Goal: Use online tool/utility: Utilize a website feature to perform a specific function

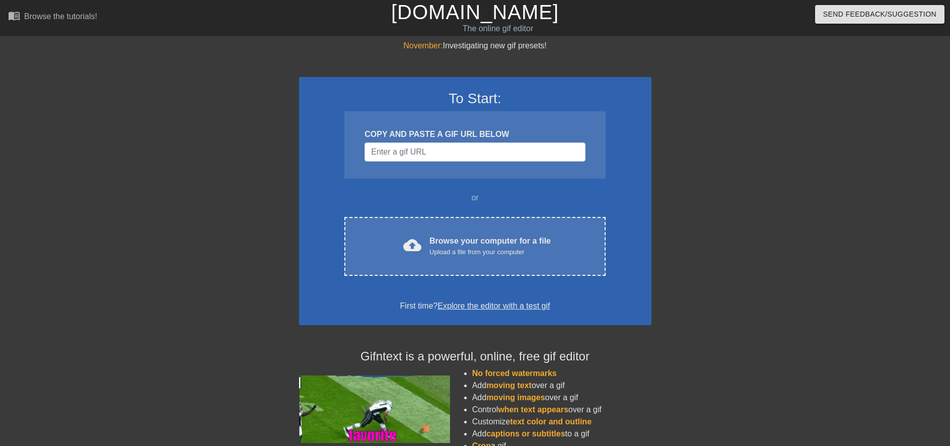
click at [486, 165] on div "COPY AND PASTE A GIF URL BELOW" at bounding box center [474, 144] width 261 height 67
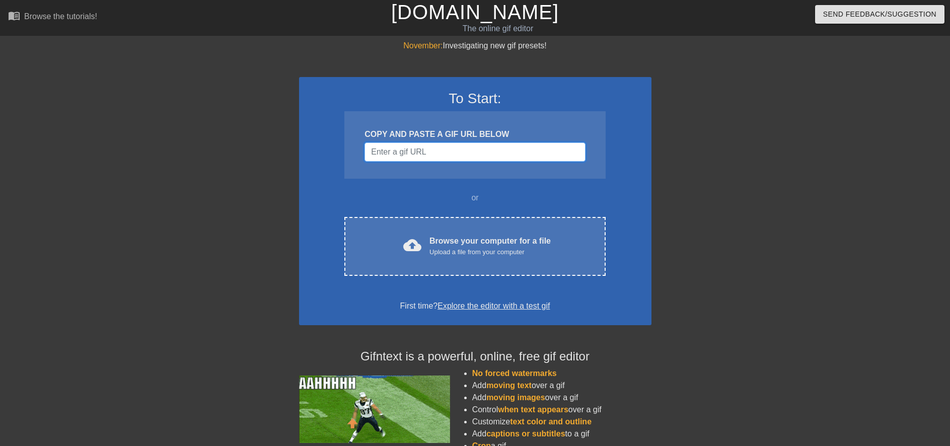
click at [487, 154] on input "Username" at bounding box center [475, 152] width 221 height 19
paste input "[URL][DOMAIN_NAME][PERSON_NAME][PERSON_NAME][DEMOGRAPHIC_DATA]"
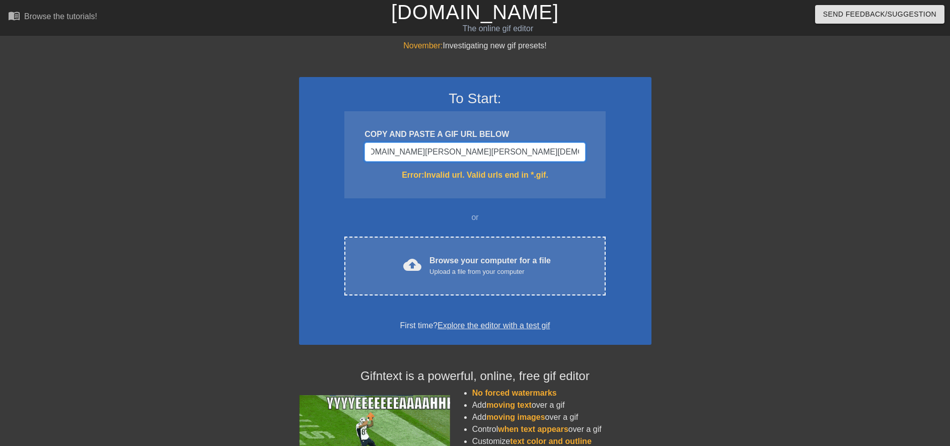
scroll to position [0, 32]
drag, startPoint x: 552, startPoint y: 148, endPoint x: 631, endPoint y: 149, distance: 78.6
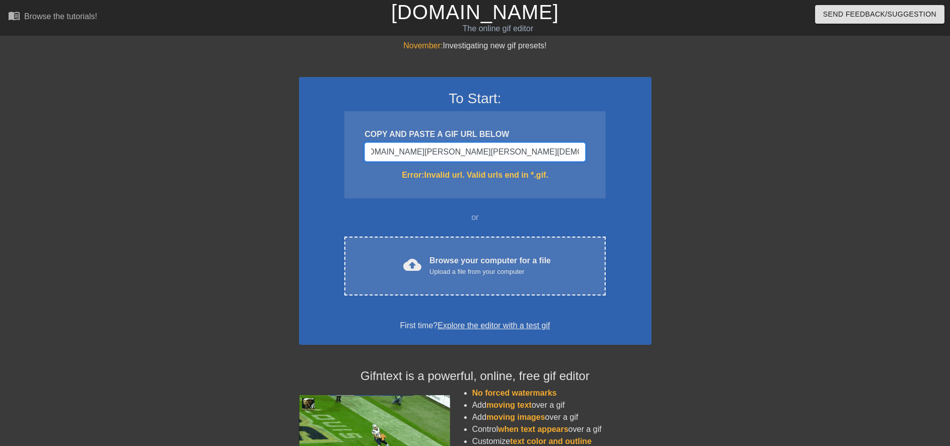
click at [631, 149] on div "To Start: COPY AND PASTE A GIF URL BELOW [URL][DOMAIN_NAME][PERSON_NAME][PERSON…" at bounding box center [475, 211] width 353 height 268
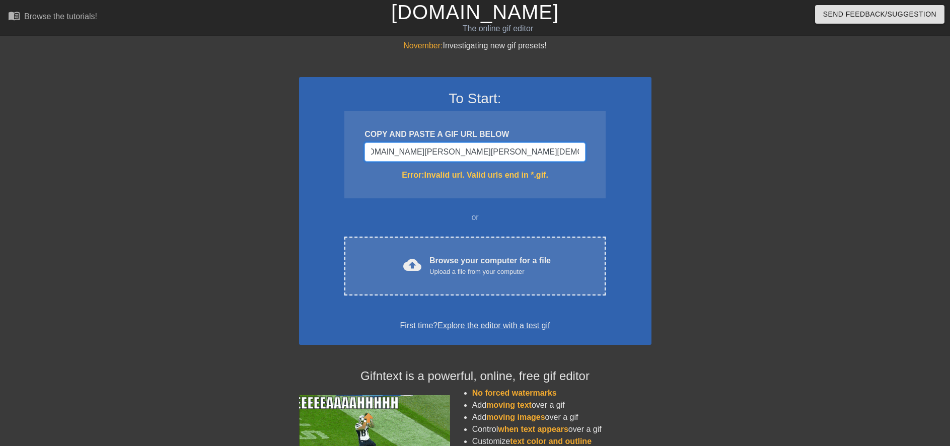
click at [528, 148] on input "[URL][DOMAIN_NAME][PERSON_NAME][PERSON_NAME][DEMOGRAPHIC_DATA]" at bounding box center [475, 152] width 221 height 19
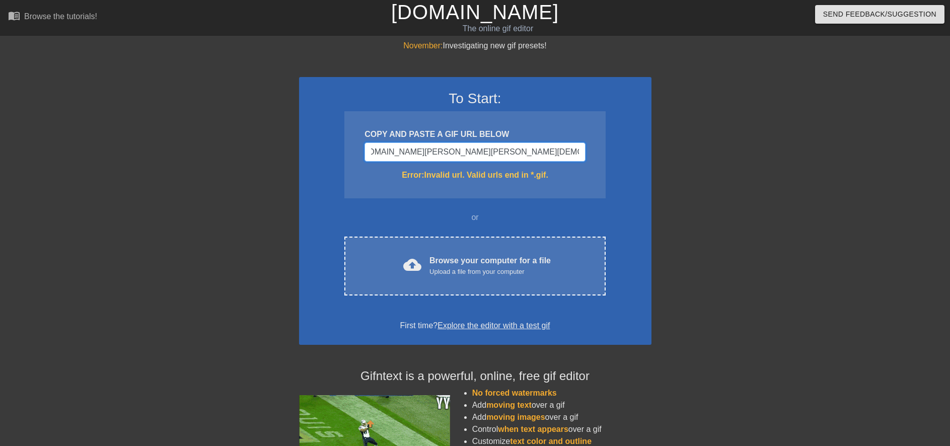
drag, startPoint x: 500, startPoint y: 152, endPoint x: 619, endPoint y: 152, distance: 119.3
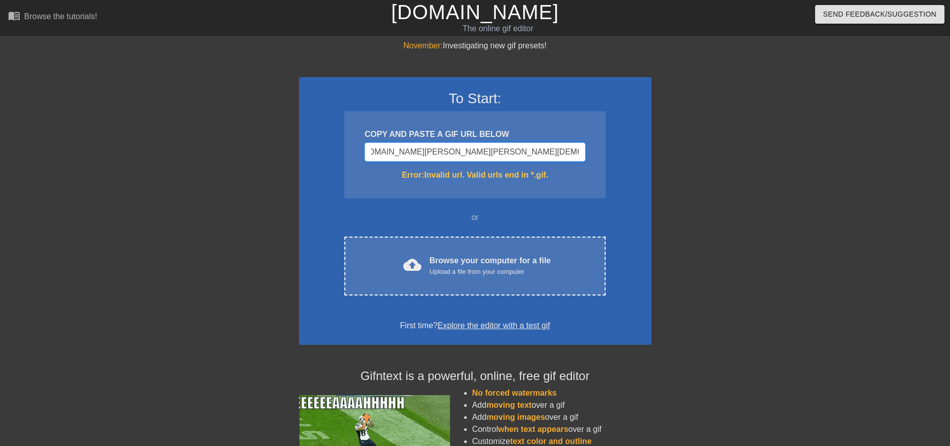
click at [619, 152] on div "To Start: COPY AND PASTE A GIF URL BELOW [URL][DOMAIN_NAME][PERSON_NAME][PERSON…" at bounding box center [475, 211] width 353 height 268
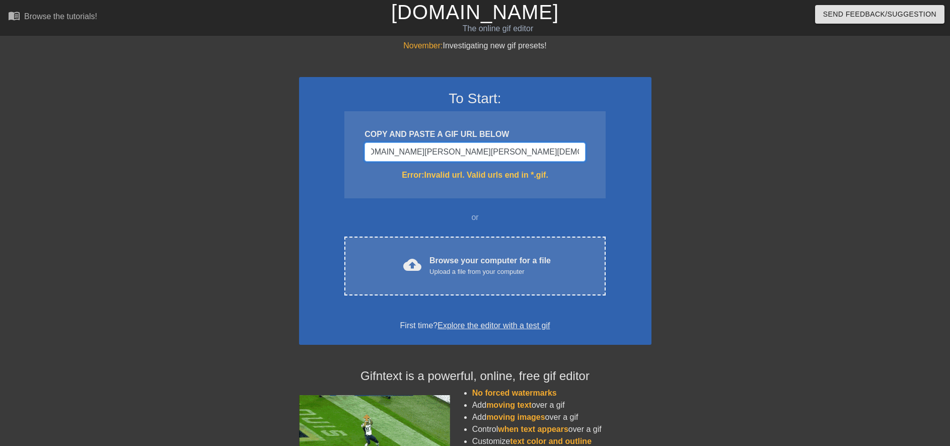
click at [580, 151] on input "[URL][DOMAIN_NAME][PERSON_NAME][PERSON_NAME][DEMOGRAPHIC_DATA]" at bounding box center [475, 152] width 221 height 19
type input "[URL][DOMAIN_NAME][PERSON_NAME][DOMAIN_NAME][PERSON_NAME][DEMOGRAPHIC_DATA]"
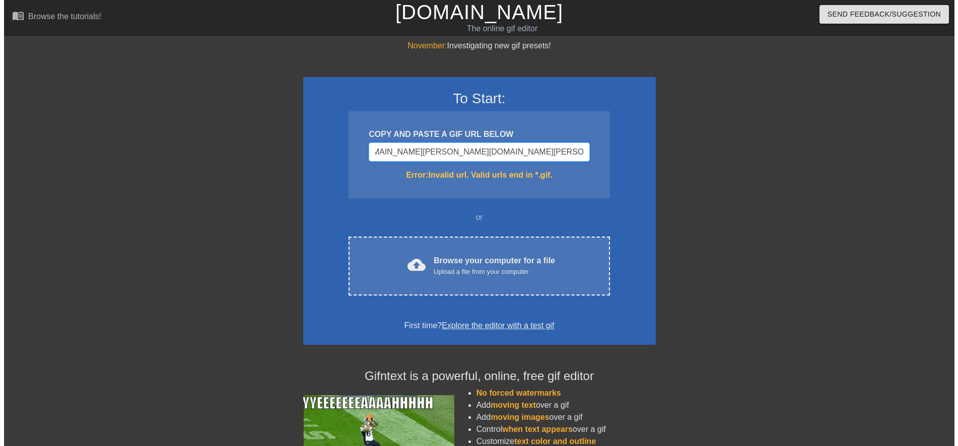
scroll to position [0, 40]
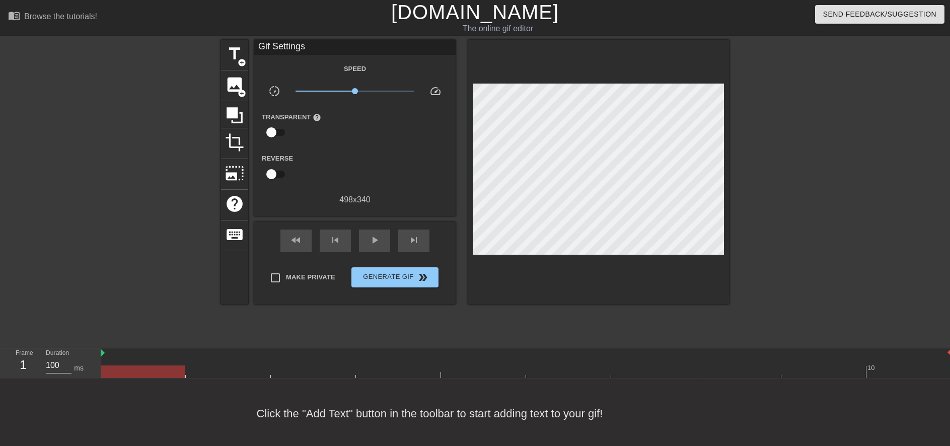
click at [795, 219] on div at bounding box center [816, 191] width 151 height 302
click at [237, 56] on span "title" at bounding box center [234, 53] width 19 height 19
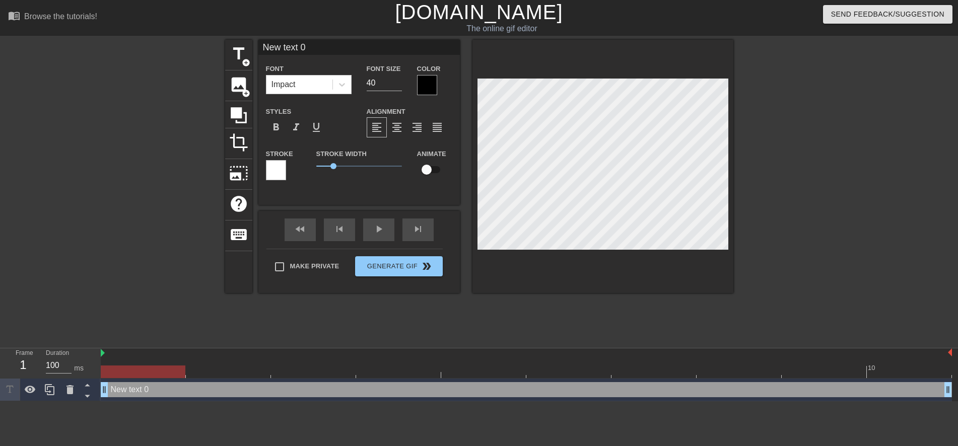
scroll to position [2, 3]
type input "S"
type textarea "S"
type input "So"
type textarea "So"
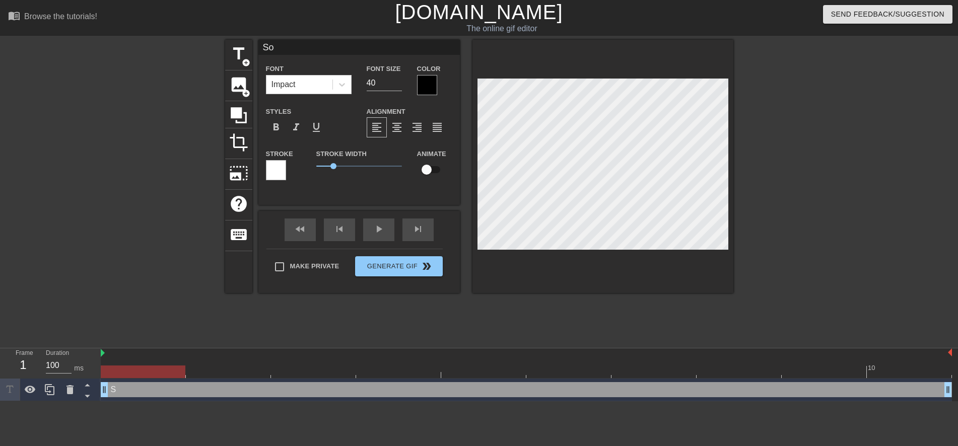
type input "Sol"
type textarea "Sol"
type input "Solo"
type textarea "Solo"
type input "Solo"
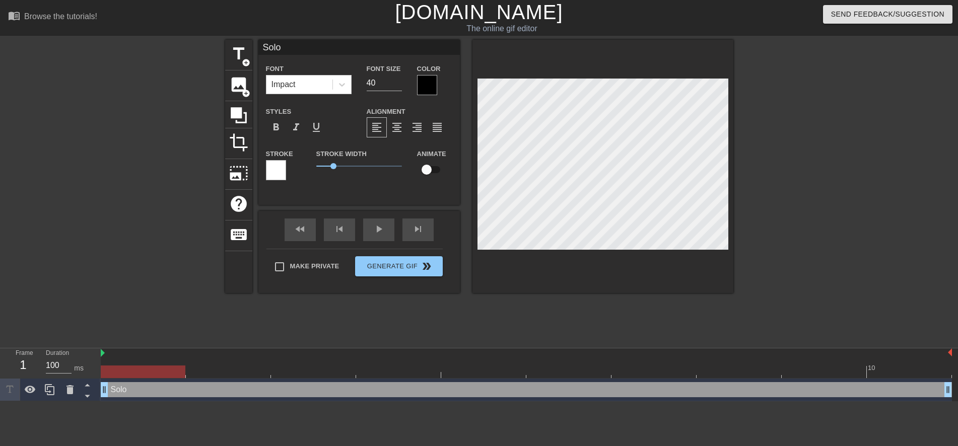
type textarea "Solo"
type input "Solo O"
type textarea "Solo O"
type input "Solo Op"
type textarea "Solo Op"
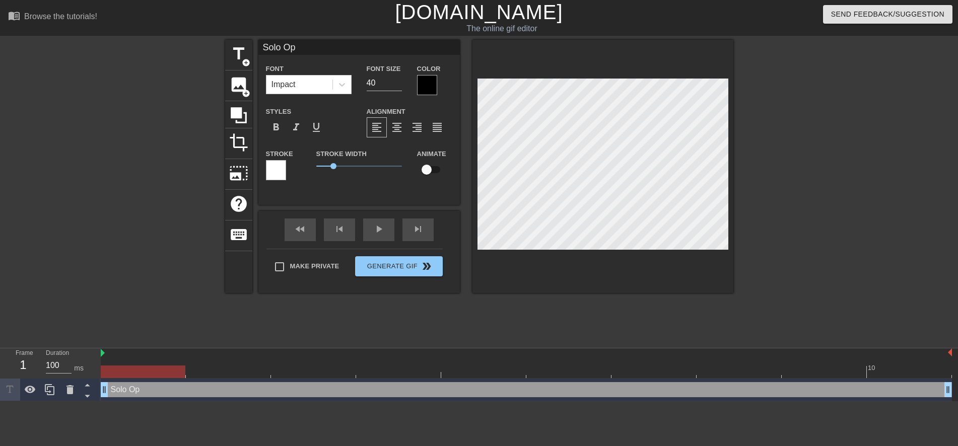
type input "Solo Ops"
type textarea "Solo Ops"
click at [421, 197] on div "Solo Ops Font Impact Font Size 40 Color Styles format_bold format_italic format…" at bounding box center [358, 122] width 201 height 165
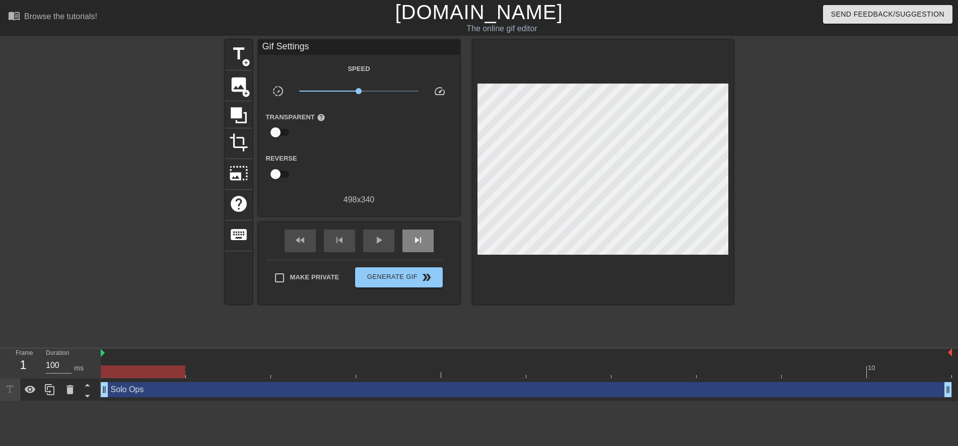
click at [418, 228] on div "fast_rewind skip_previous play_arrow skip_next" at bounding box center [359, 241] width 164 height 38
click at [417, 243] on span "skip_next" at bounding box center [418, 240] width 12 height 12
click at [418, 242] on span "skip_next" at bounding box center [418, 240] width 12 height 12
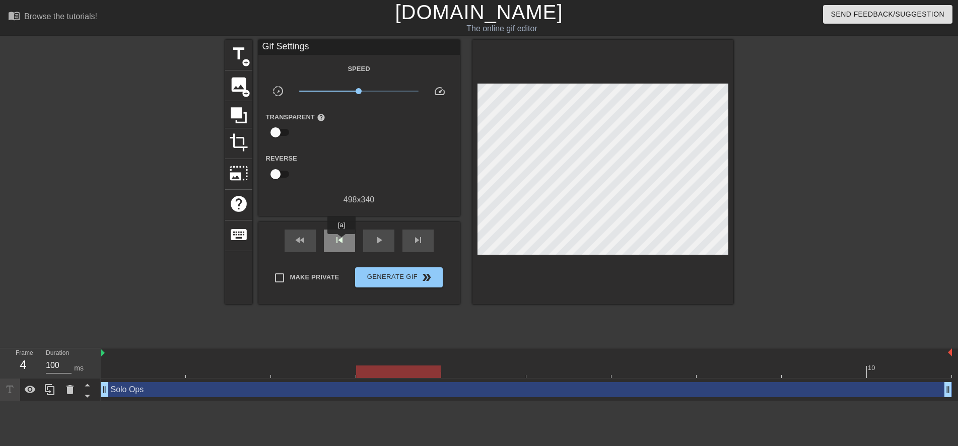
click at [341, 241] on span "skip_previous" at bounding box center [339, 240] width 12 height 12
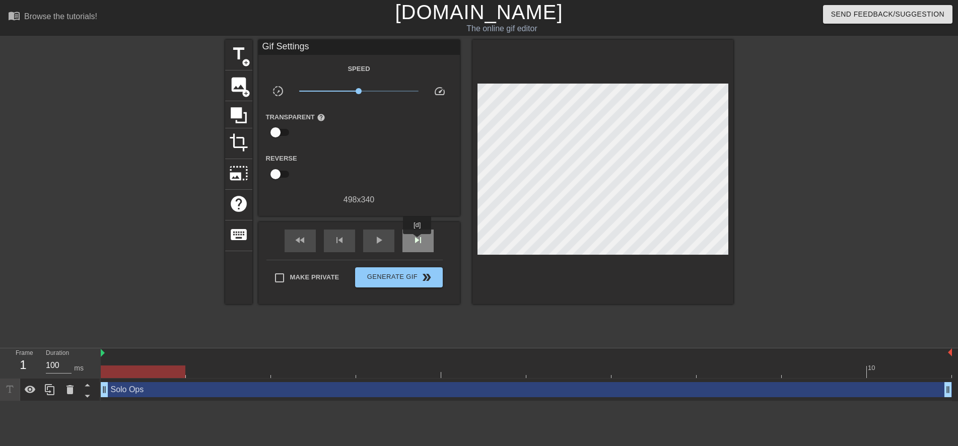
click at [417, 241] on span "skip_next" at bounding box center [418, 240] width 12 height 12
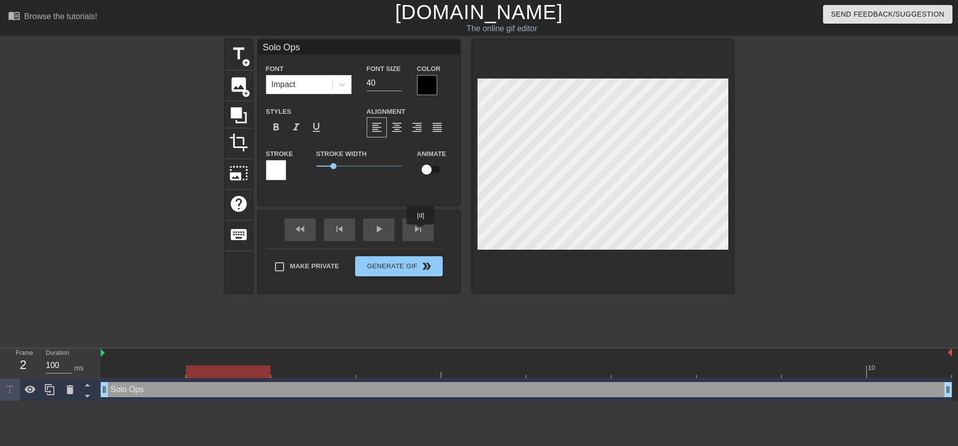
drag, startPoint x: 421, startPoint y: 232, endPoint x: 476, endPoint y: 227, distance: 55.1
click at [422, 232] on div "skip_next" at bounding box center [417, 230] width 31 height 23
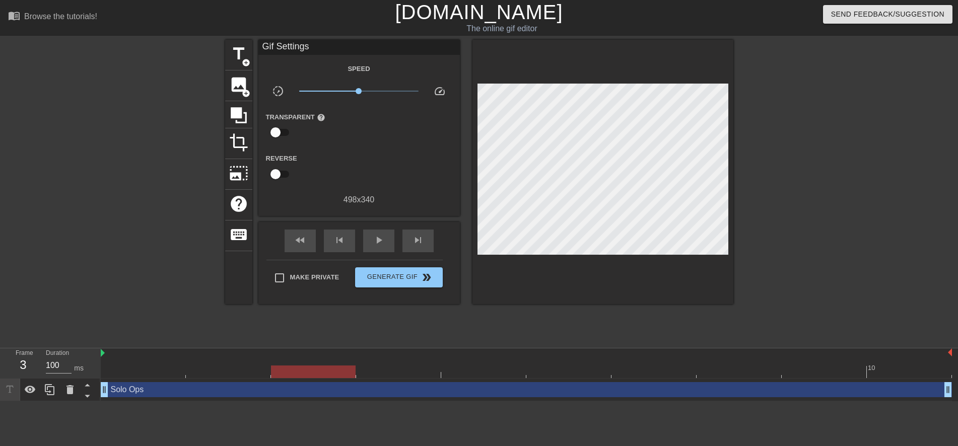
drag, startPoint x: 412, startPoint y: 228, endPoint x: 462, endPoint y: 222, distance: 49.7
click at [415, 227] on div "fast_rewind skip_previous play_arrow skip_next" at bounding box center [359, 241] width 164 height 38
click at [425, 240] on div "skip_next" at bounding box center [417, 241] width 31 height 23
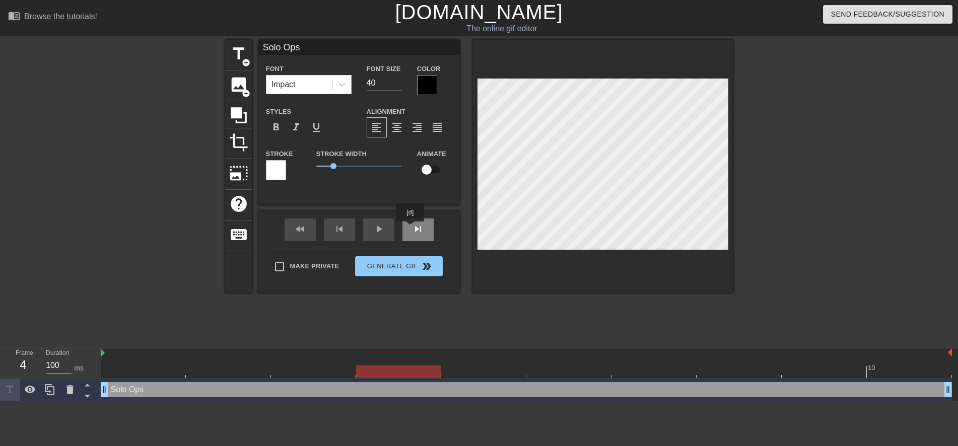
click at [425, 231] on div "skip_next" at bounding box center [417, 230] width 31 height 23
click at [425, 233] on div "skip_next" at bounding box center [417, 230] width 31 height 23
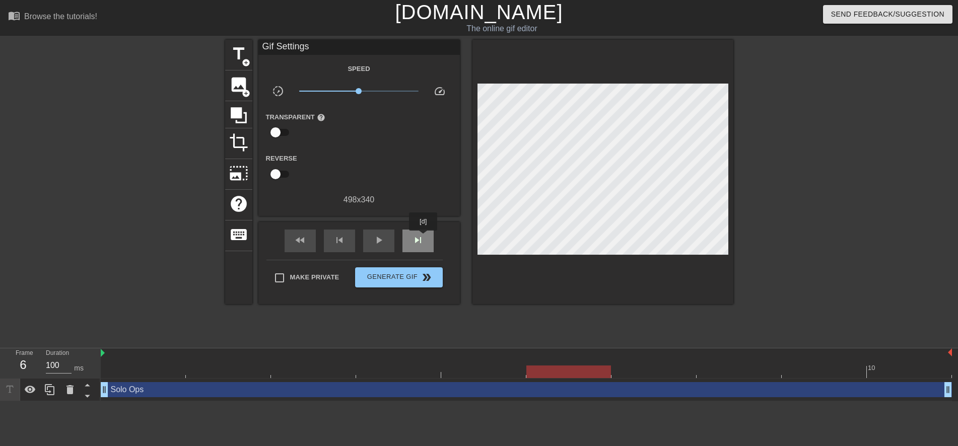
click at [424, 238] on span "skip_next" at bounding box center [418, 240] width 12 height 12
click at [422, 243] on span "skip_next" at bounding box center [418, 240] width 12 height 12
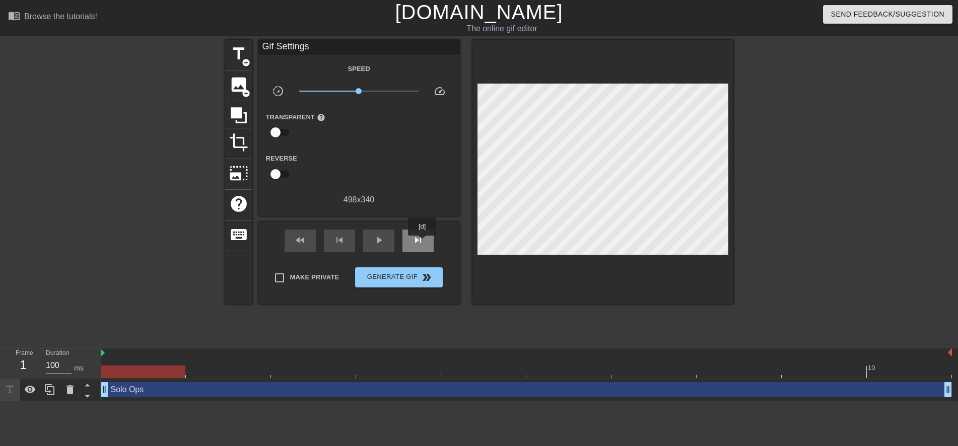
click at [422, 243] on span "skip_next" at bounding box center [418, 240] width 12 height 12
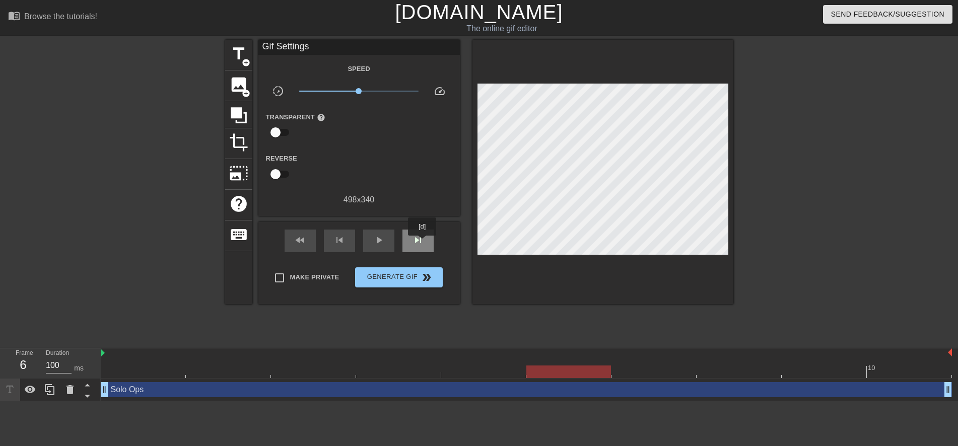
click at [422, 243] on span "skip_next" at bounding box center [418, 240] width 12 height 12
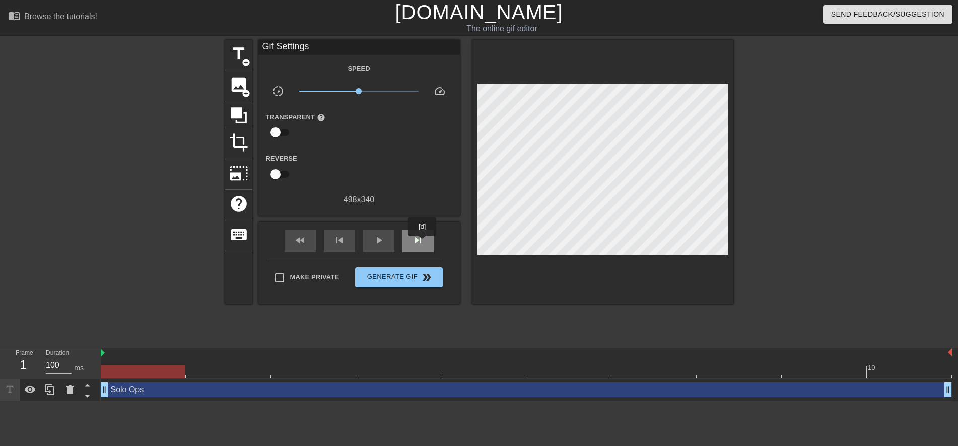
click at [422, 243] on span "skip_next" at bounding box center [418, 240] width 12 height 12
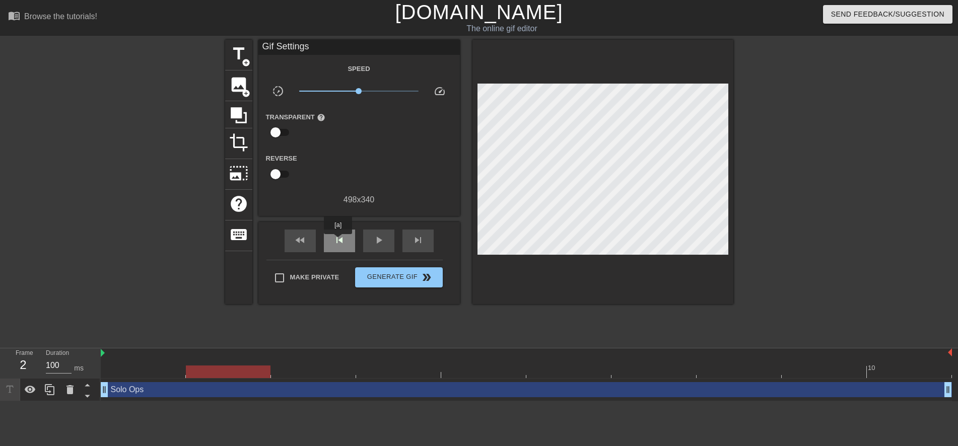
click at [338, 241] on span "skip_previous" at bounding box center [339, 240] width 12 height 12
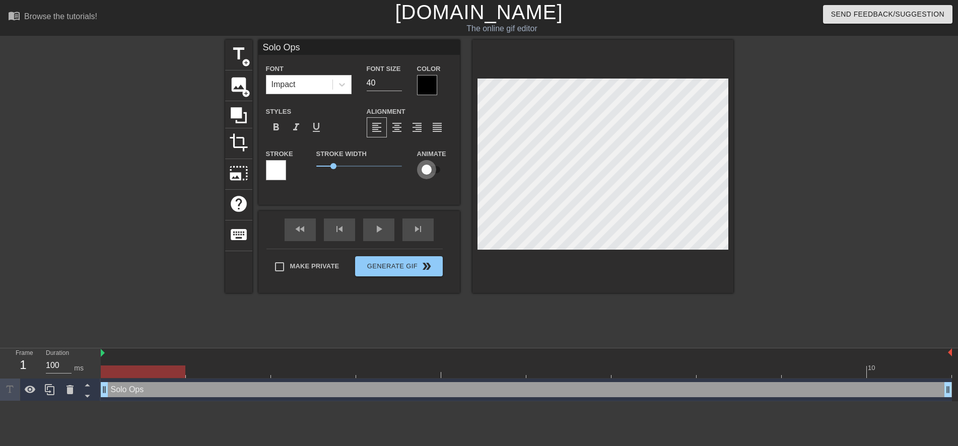
click at [426, 168] on input "checkbox" at bounding box center [426, 169] width 57 height 19
checkbox input "true"
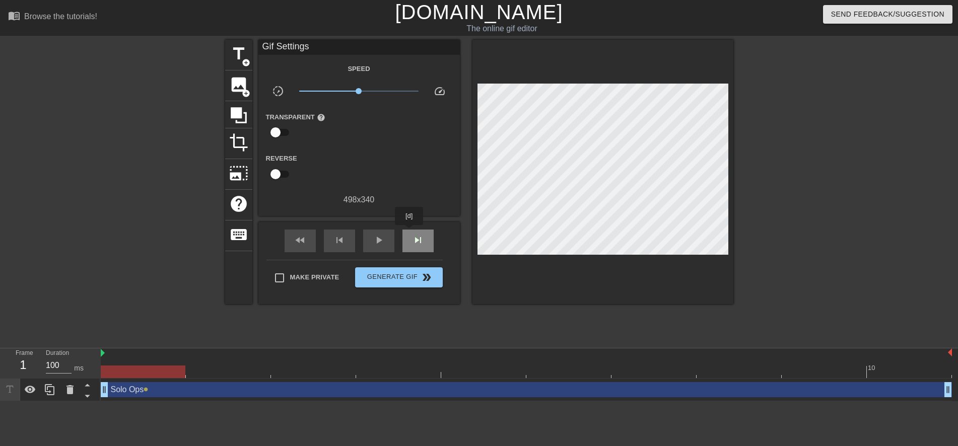
click at [409, 232] on div "skip_next" at bounding box center [417, 241] width 31 height 23
click at [418, 230] on div "skip_next" at bounding box center [417, 241] width 31 height 23
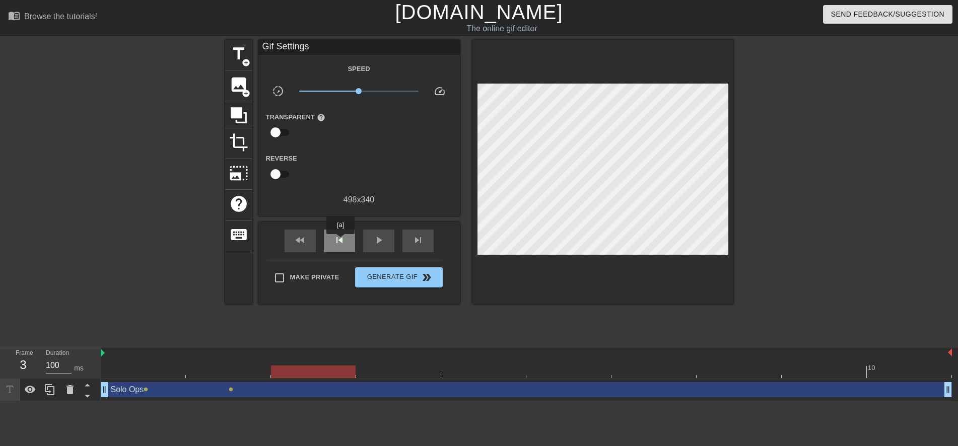
click at [340, 241] on span "skip_previous" at bounding box center [339, 240] width 12 height 12
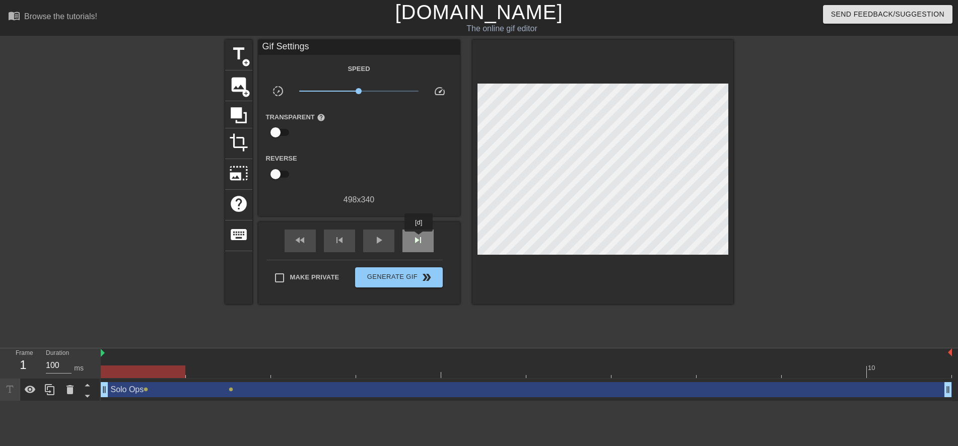
click at [419, 239] on span "skip_next" at bounding box center [418, 240] width 12 height 12
click at [422, 239] on span "skip_next" at bounding box center [418, 240] width 12 height 12
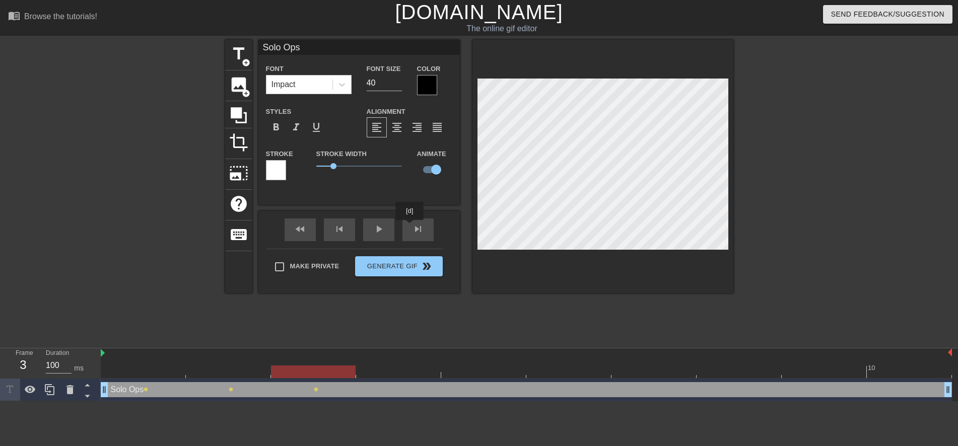
drag, startPoint x: 411, startPoint y: 228, endPoint x: 475, endPoint y: 212, distance: 65.5
click at [412, 228] on div "fast_rewind skip_previous play_arrow skip_next" at bounding box center [359, 230] width 164 height 38
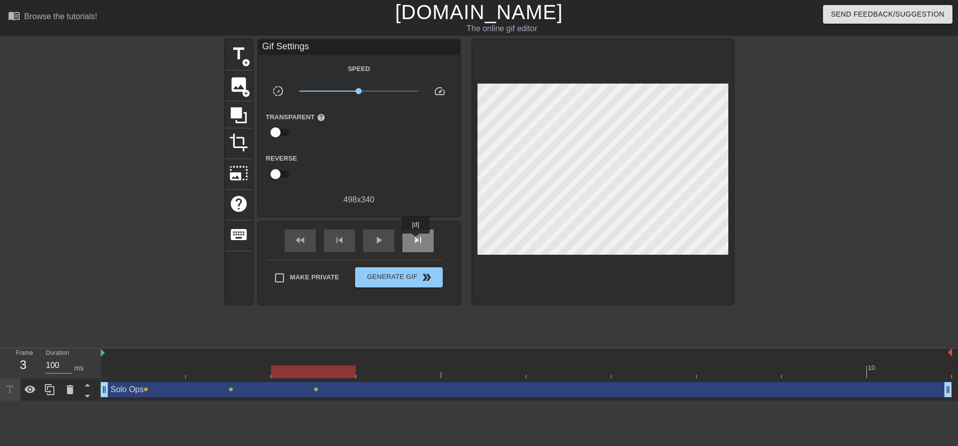
click at [416, 241] on span "skip_next" at bounding box center [418, 240] width 12 height 12
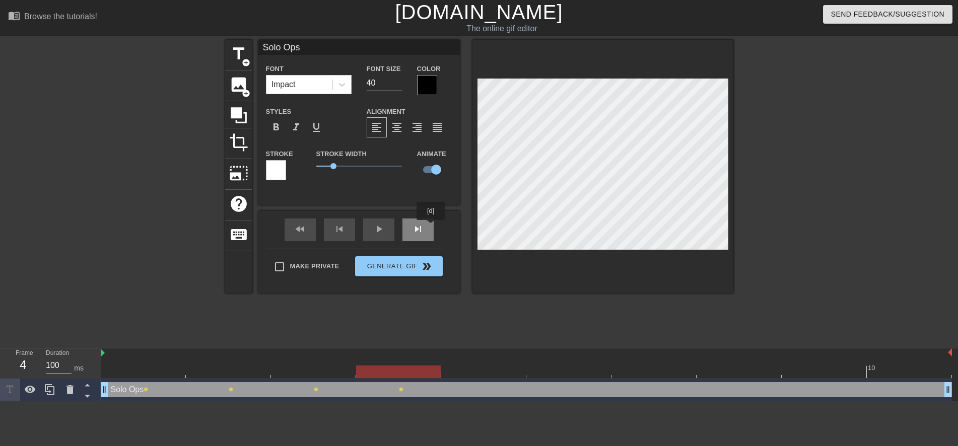
click at [428, 227] on div "fast_rewind skip_previous play_arrow skip_next" at bounding box center [359, 230] width 164 height 38
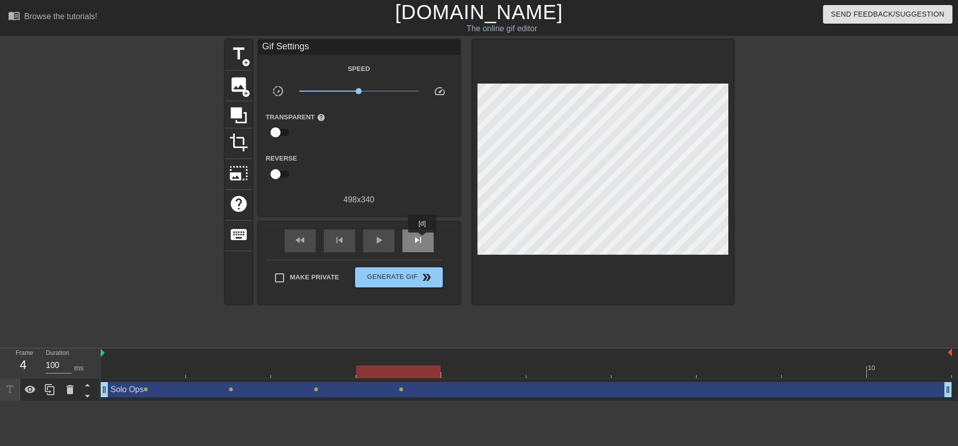
click at [422, 240] on span "skip_next" at bounding box center [418, 240] width 12 height 12
click at [420, 230] on div "skip_next" at bounding box center [417, 241] width 31 height 23
click at [420, 235] on span "skip_next" at bounding box center [418, 240] width 12 height 12
click at [410, 245] on div "skip_next" at bounding box center [417, 241] width 31 height 23
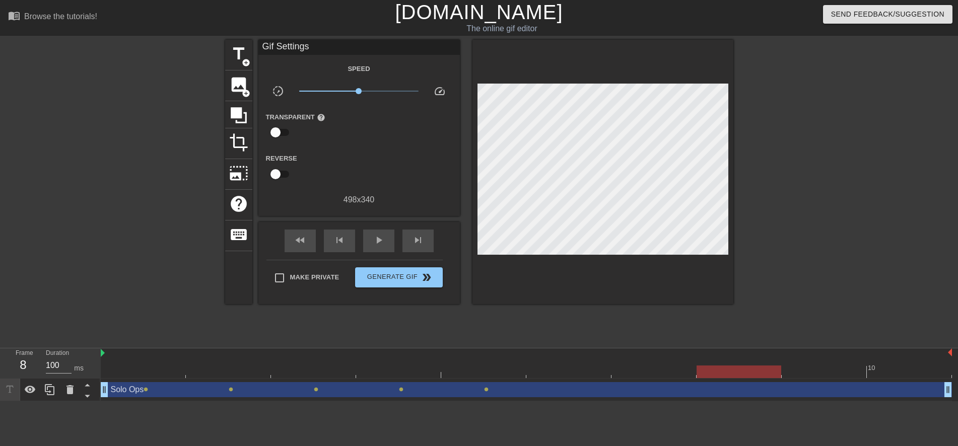
click at [283, 131] on input "checkbox" at bounding box center [275, 132] width 57 height 19
checkbox input "true"
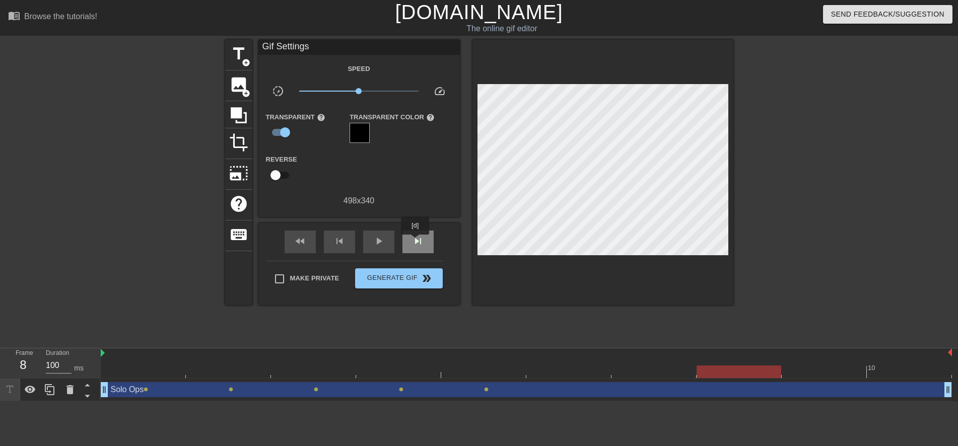
click at [415, 247] on div "skip_next" at bounding box center [417, 242] width 31 height 23
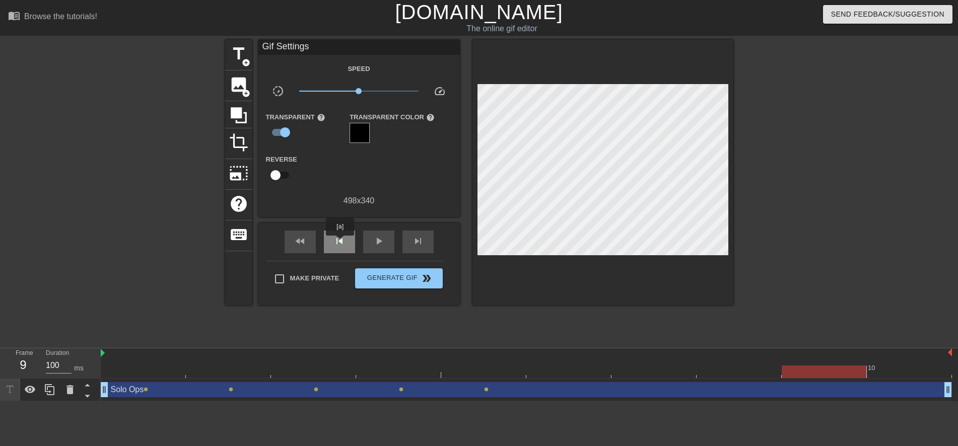
click at [339, 243] on span "skip_previous" at bounding box center [339, 241] width 12 height 12
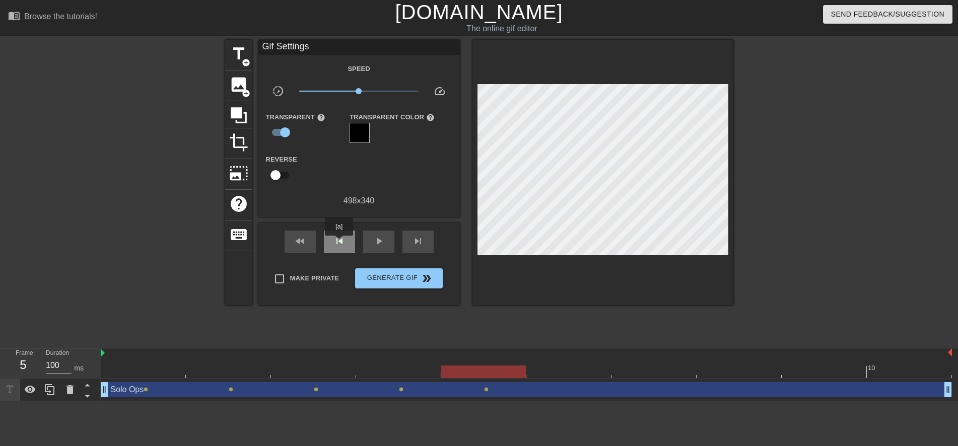
click at [339, 243] on span "skip_previous" at bounding box center [339, 241] width 12 height 12
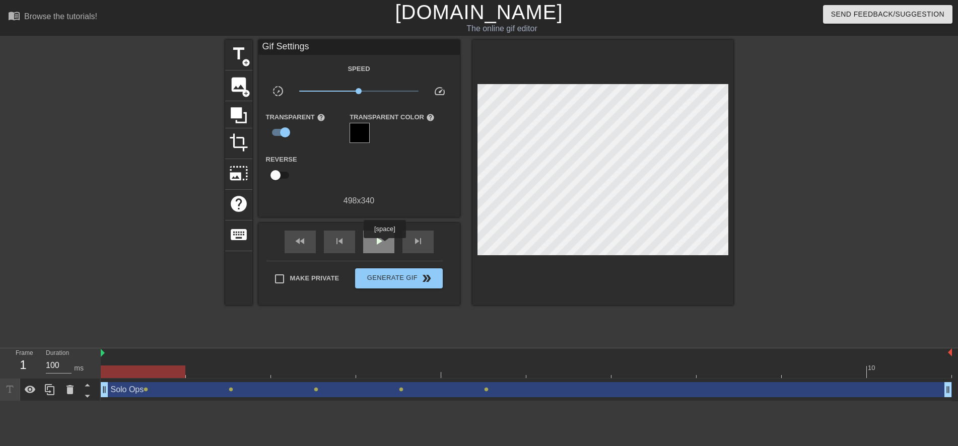
click at [384, 245] on span "play_arrow" at bounding box center [379, 241] width 12 height 12
click at [384, 245] on span "pause" at bounding box center [379, 241] width 12 height 12
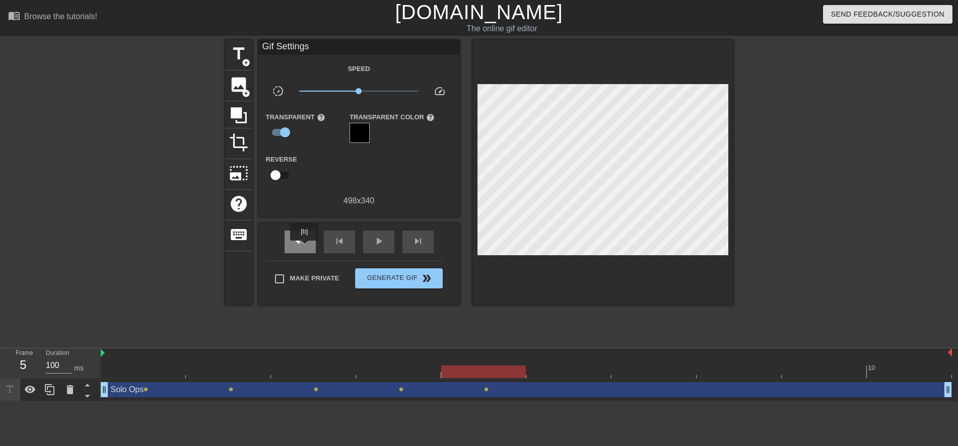
click at [303, 248] on div "fast_rewind" at bounding box center [300, 242] width 31 height 23
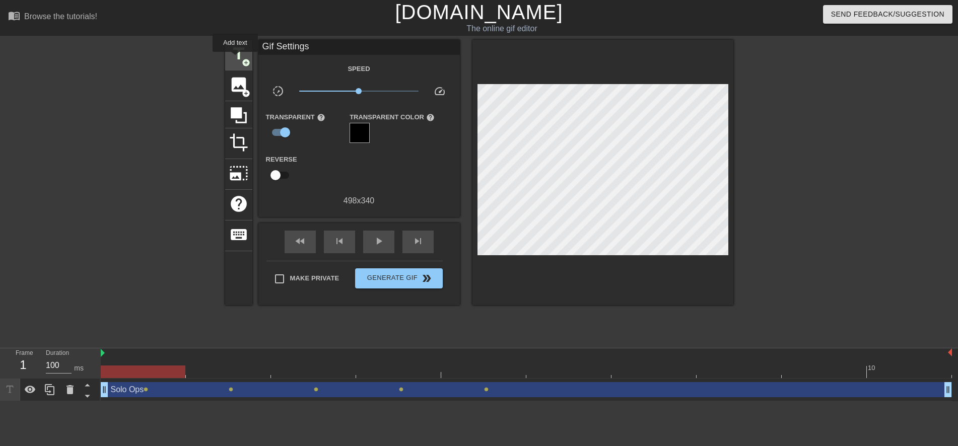
click at [235, 59] on span "title" at bounding box center [238, 53] width 19 height 19
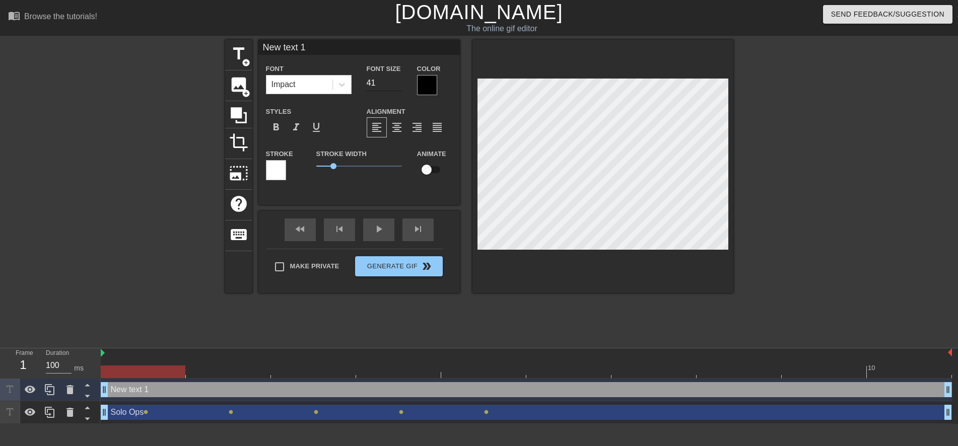
click at [397, 81] on input "41" at bounding box center [384, 83] width 35 height 16
type input "48"
click at [397, 81] on input "48" at bounding box center [384, 83] width 35 height 16
type input "B"
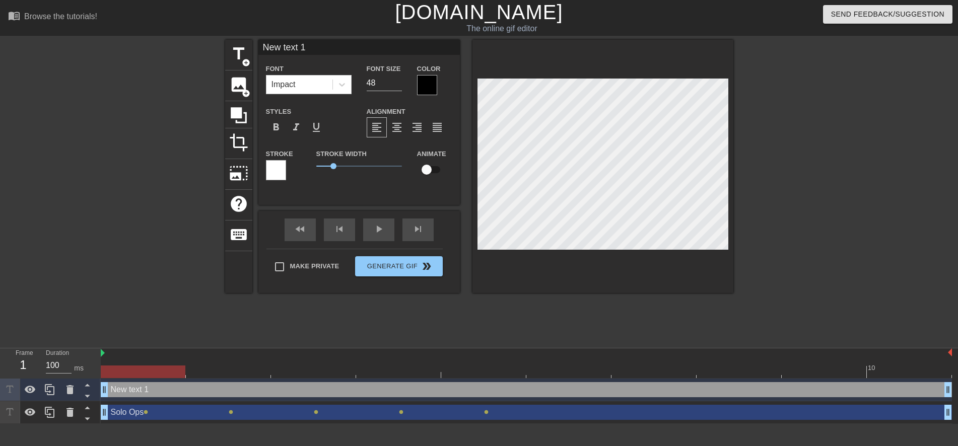
type textarea "B"
type input "Bu"
type textarea "Bu"
type input "Bun"
type textarea "Bun"
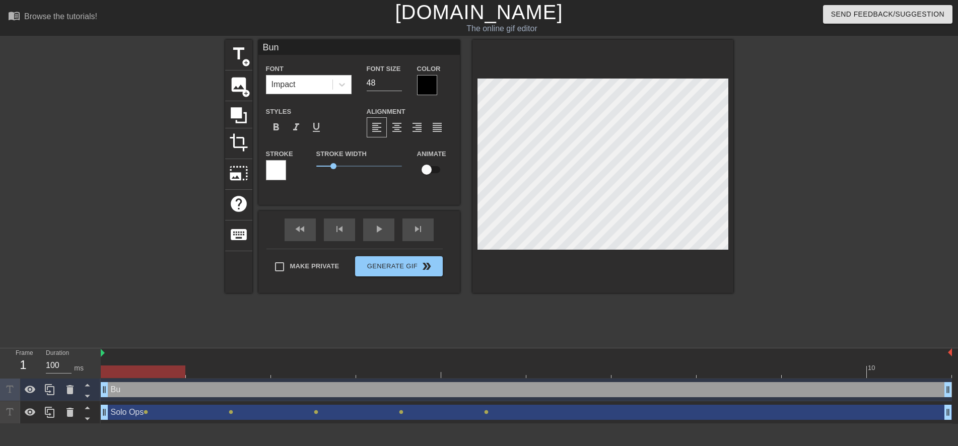
type input "Bung"
type textarea "Bung"
type input "Bungi"
type textarea "Bungi"
type input "Bungie"
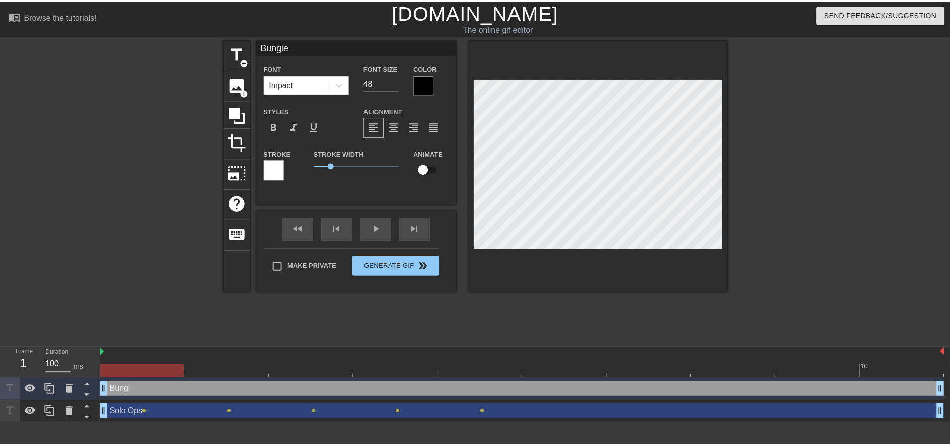
scroll to position [2, 2]
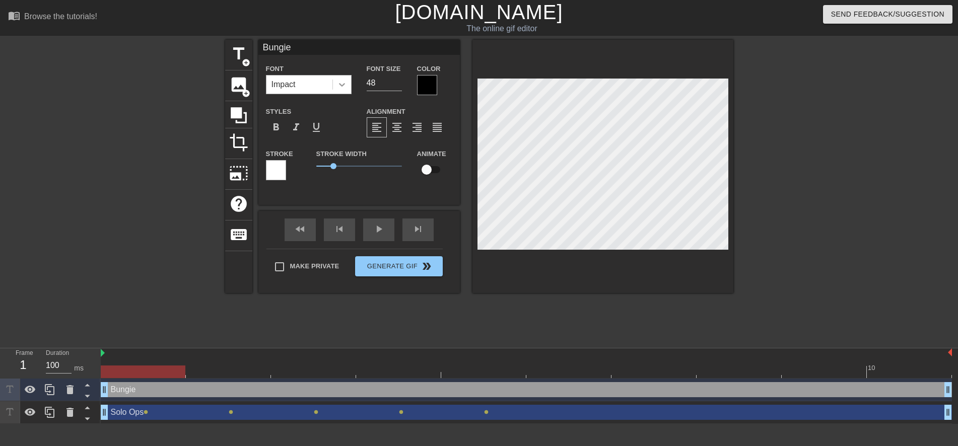
type textarea "Bungie"
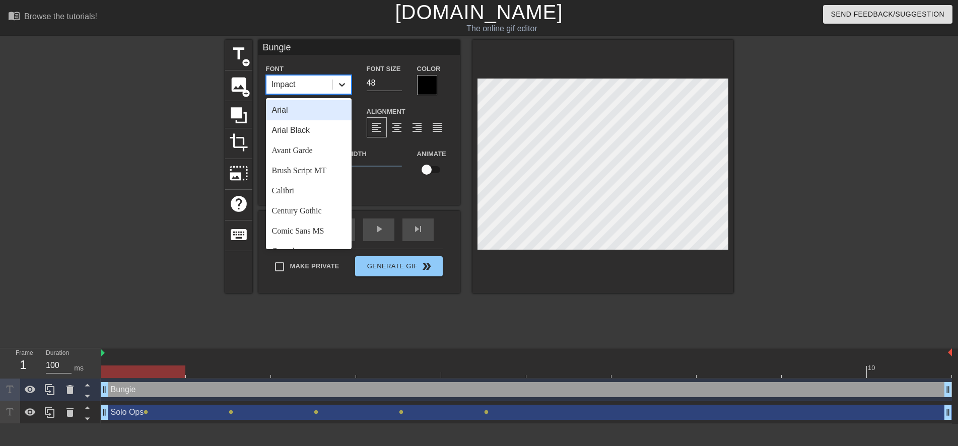
click at [348, 89] on div at bounding box center [342, 85] width 18 height 18
click at [322, 123] on div "Arial Black" at bounding box center [309, 130] width 86 height 20
click at [343, 89] on icon at bounding box center [342, 85] width 10 height 10
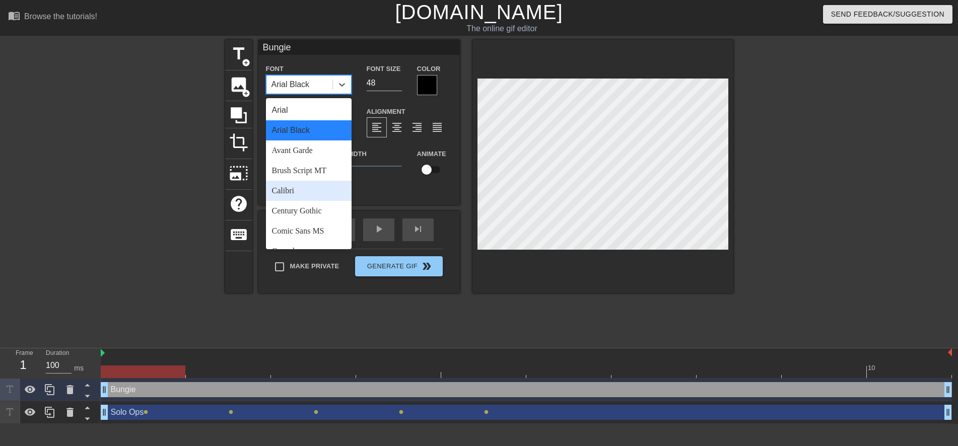
click at [307, 187] on div "Calibri" at bounding box center [309, 191] width 86 height 20
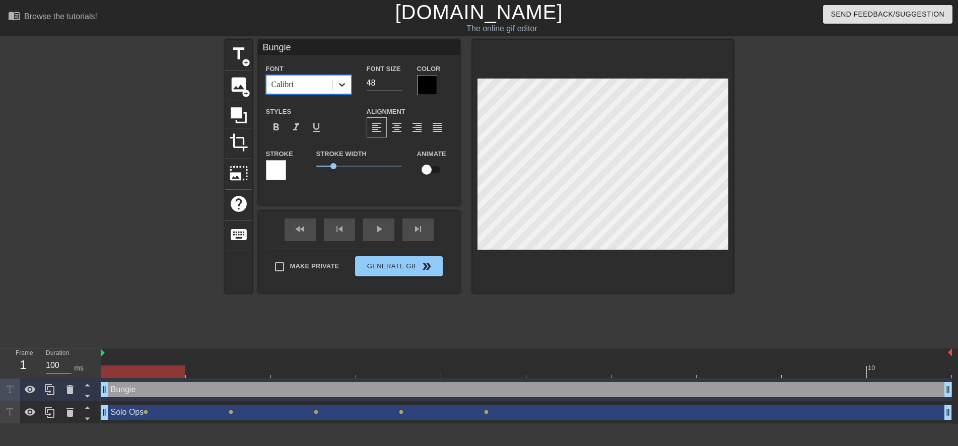
click at [341, 88] on icon at bounding box center [342, 85] width 10 height 10
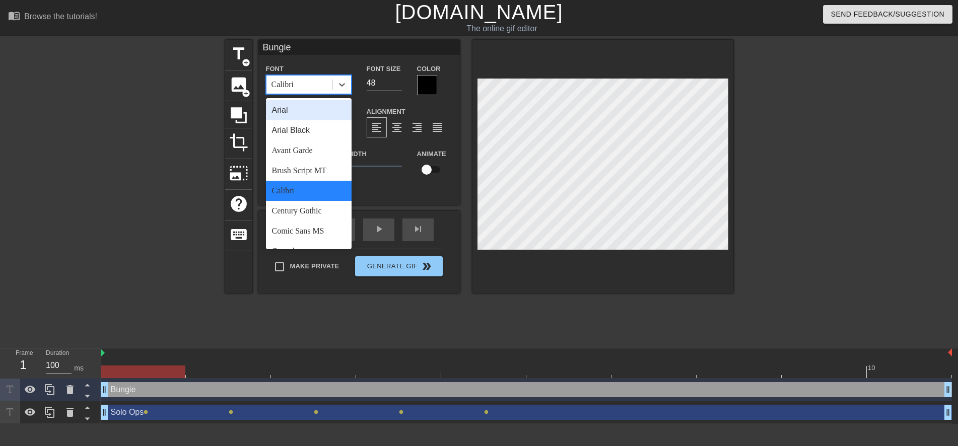
click at [307, 108] on div "Arial" at bounding box center [309, 110] width 86 height 20
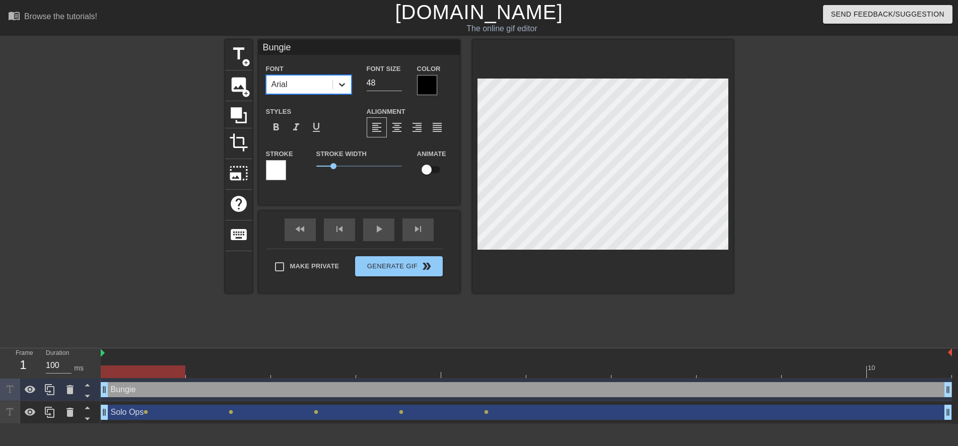
click at [340, 86] on icon at bounding box center [342, 85] width 10 height 10
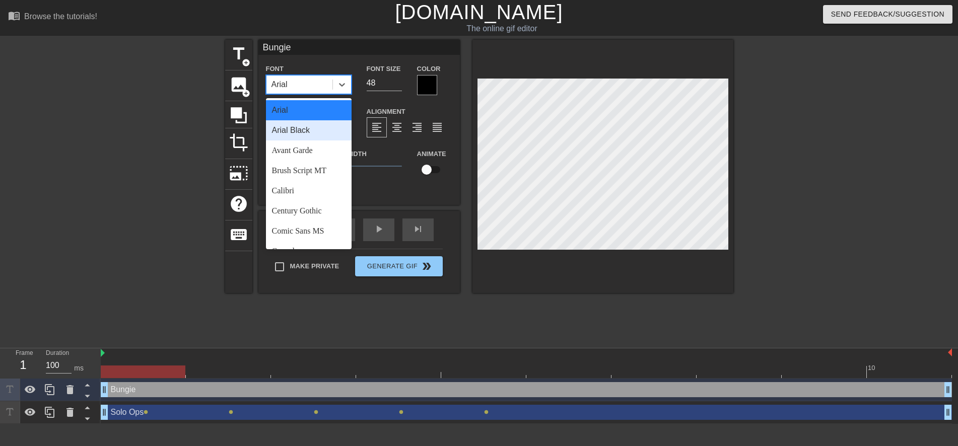
click at [314, 123] on div "Arial Black" at bounding box center [309, 130] width 86 height 20
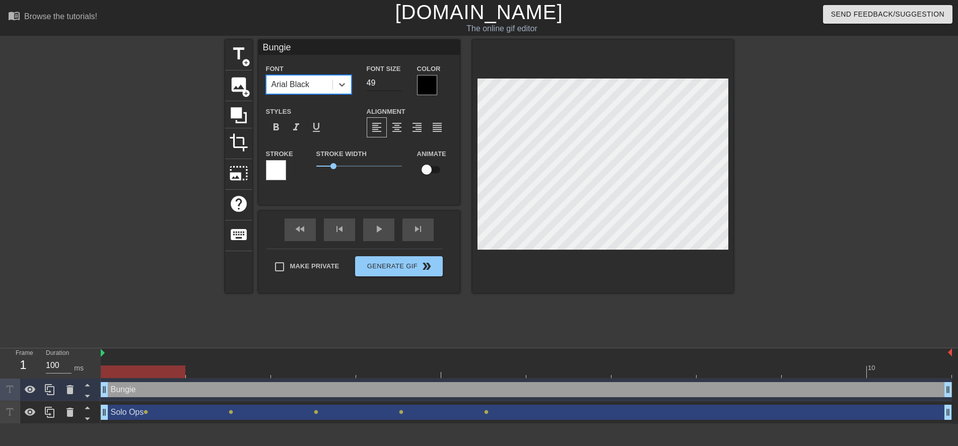
click at [399, 81] on input "49" at bounding box center [384, 83] width 35 height 16
click at [399, 81] on input "50" at bounding box center [384, 83] width 35 height 16
click at [399, 81] on input "51" at bounding box center [384, 83] width 35 height 16
type input "52"
click at [399, 81] on input "52" at bounding box center [384, 83] width 35 height 16
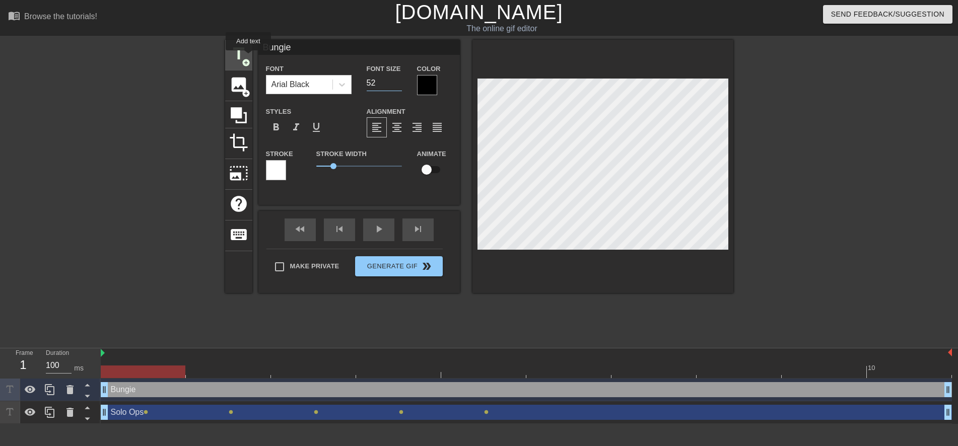
click at [248, 57] on div "title add_circle" at bounding box center [238, 55] width 27 height 31
type input "New text 2"
type input "40"
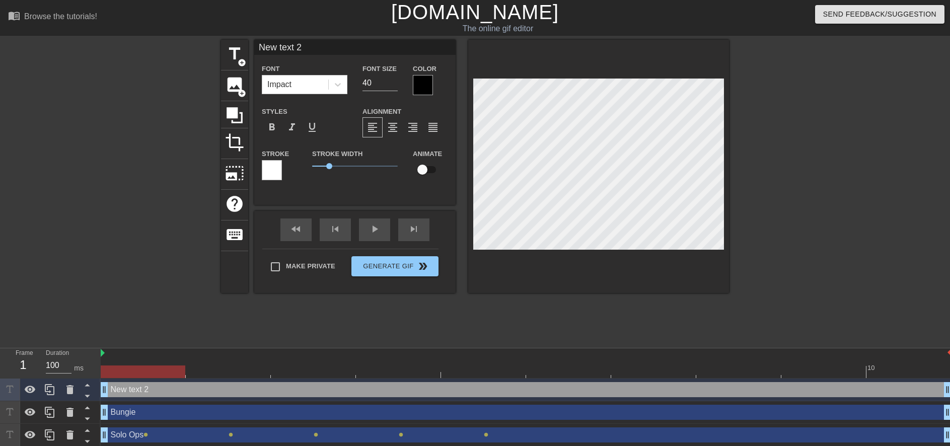
type input "C"
type textarea "C"
type input "Co"
type textarea "Co"
type input "Com"
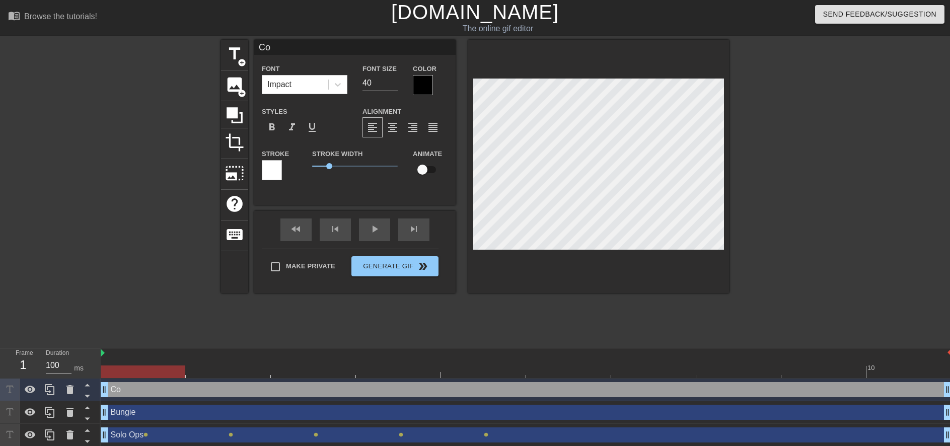
type textarea "Com"
type input "Comm"
type textarea "Comm"
type input "Commu"
type textarea "Commu"
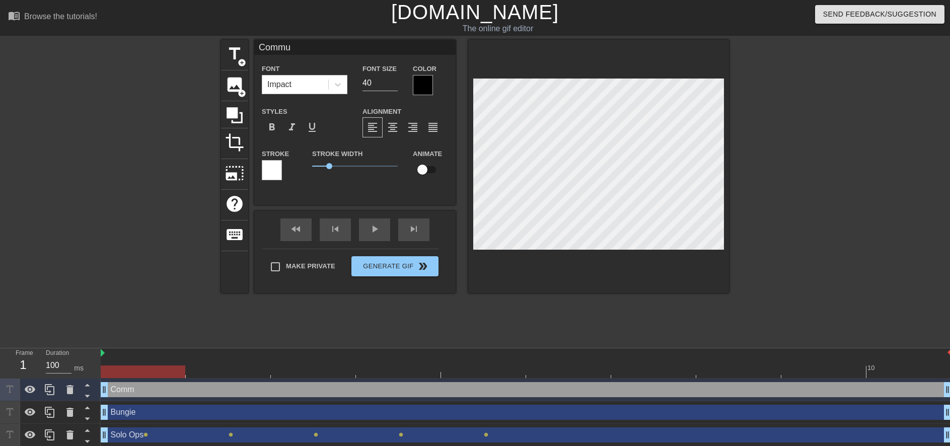
type input "Commun"
type textarea "Commun"
type input "Communi"
type textarea "Communi"
type input "Communit"
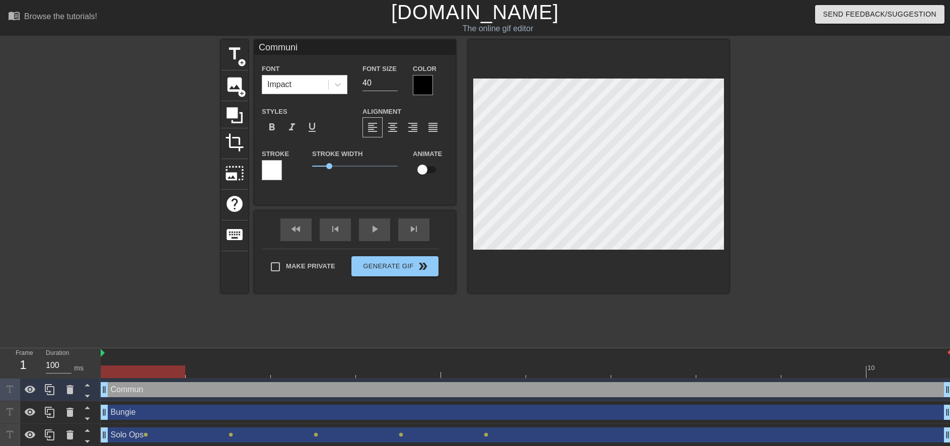
type textarea "Communit"
type input "Community"
type textarea "Community"
type input "D"
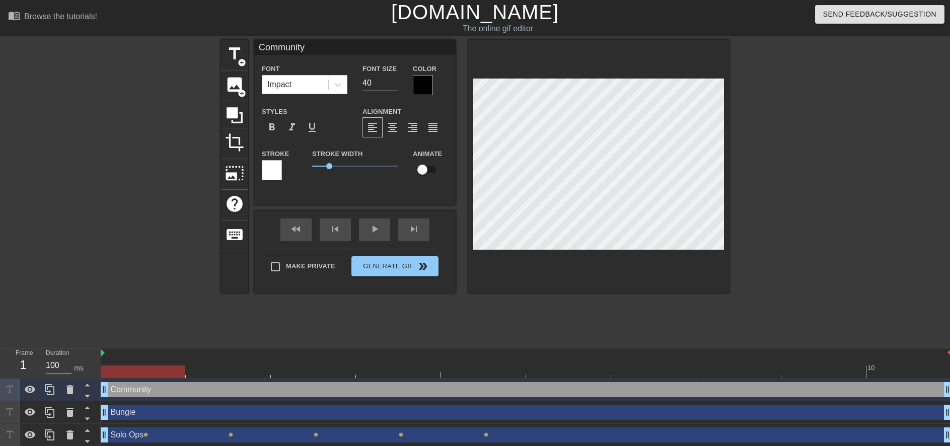
type textarea "D"
type input "D2"
type textarea "D2"
type input "D2"
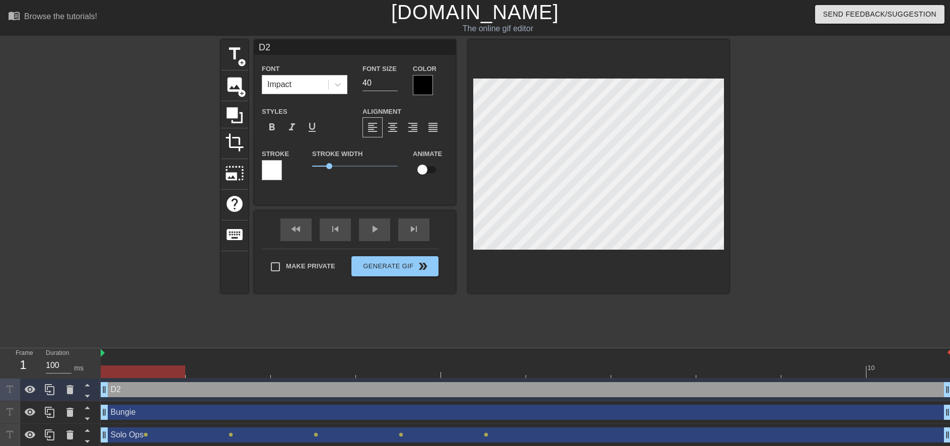
type textarea "D2"
type input "D2 O"
type textarea "D2 O"
type input "D2 Ok"
type textarea "D2 Ok"
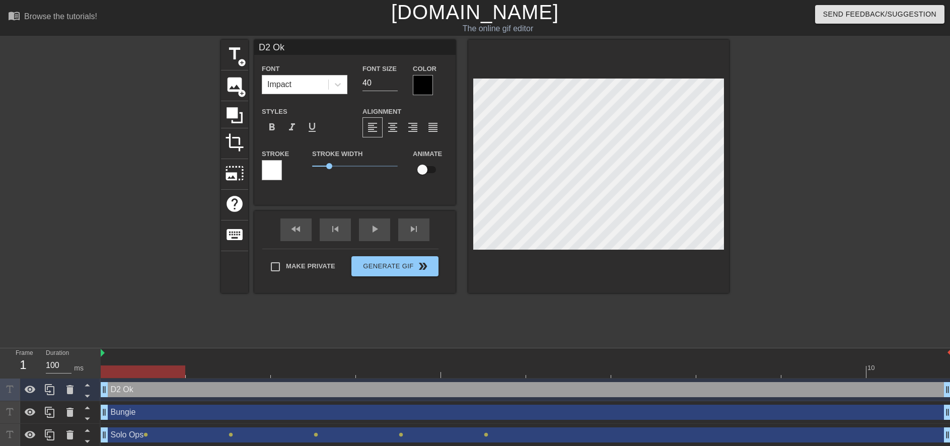
type input "D2 Oka"
type textarea "D2 Oka"
type input "D2 Ok"
type textarea "D2 Ok"
type input "D2 O"
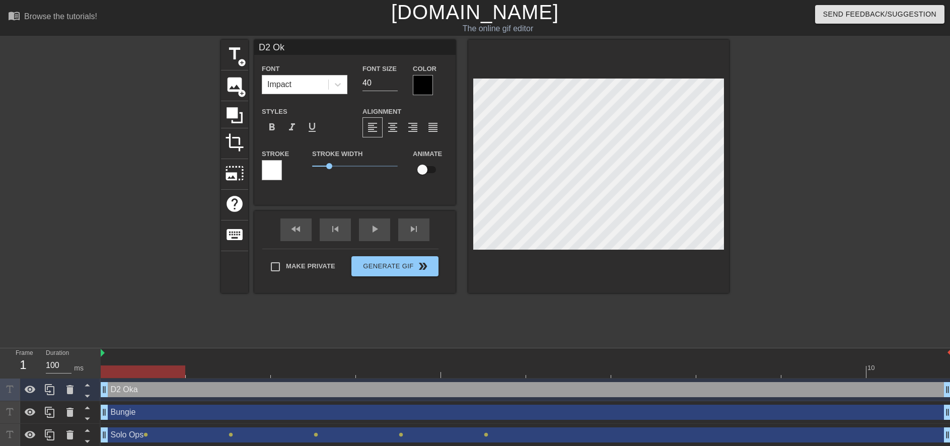
type textarea "D2 O"
type input "D2"
type textarea "D2"
type input "D2"
type textarea "D2"
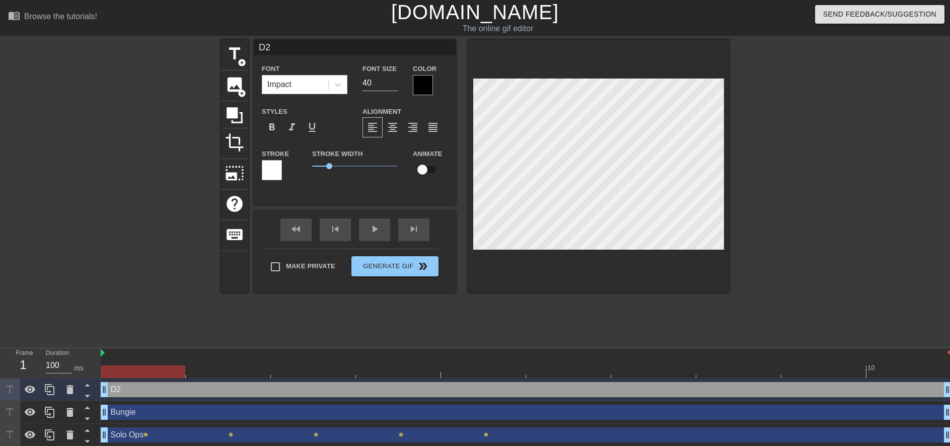
type input "D"
type textarea "D"
type input "De"
type textarea "De"
type input "Des"
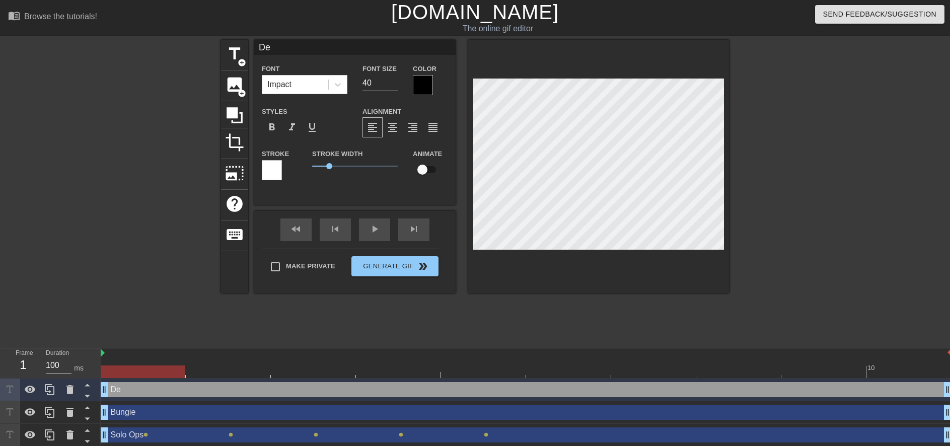
type textarea "Des"
type input "Dest"
type textarea "Dest"
type input "Desty"
type textarea "Desty"
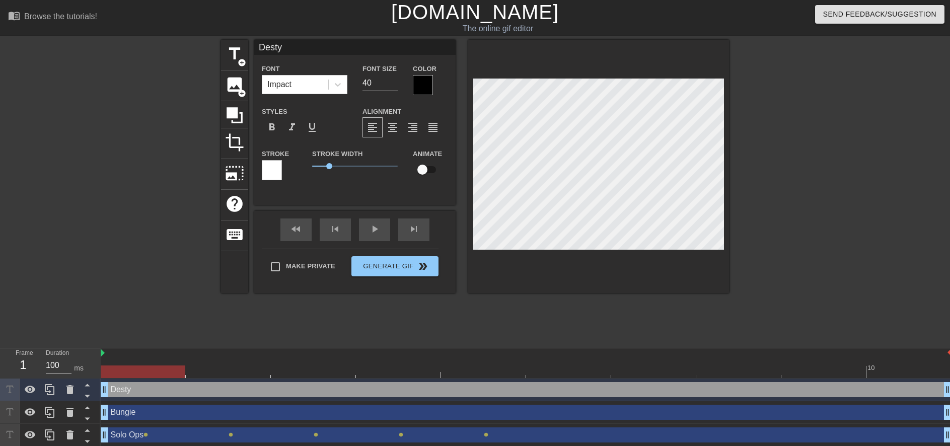
type input "Destyi"
type textarea "Destyi"
type input "Destyin"
type textarea "Destyin"
type input "Destyi"
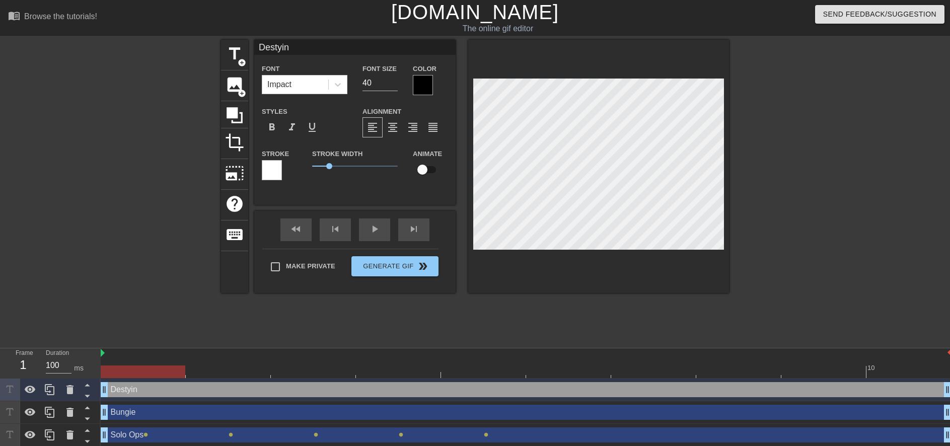
type textarea "Destyi"
type input "Desty"
type textarea "Desty"
type input "Dest"
type textarea "Dest"
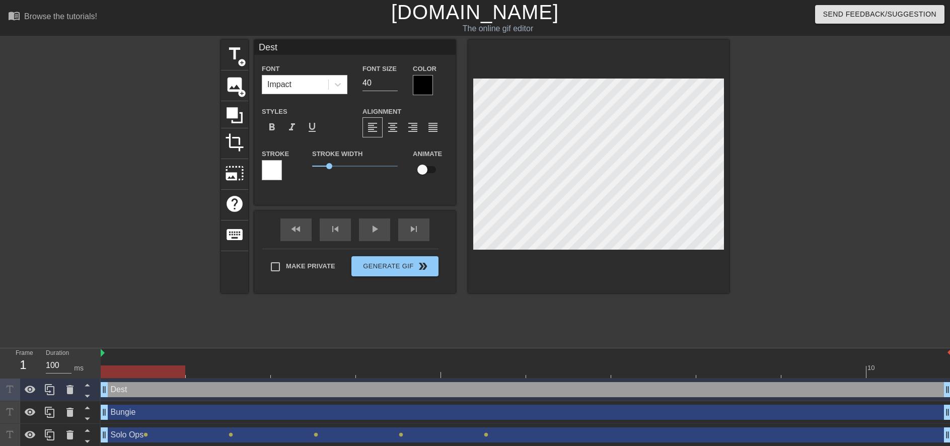
type input "Desti"
type textarea "Desti"
type input "Destin"
type textarea "Destin"
type input "Destiny"
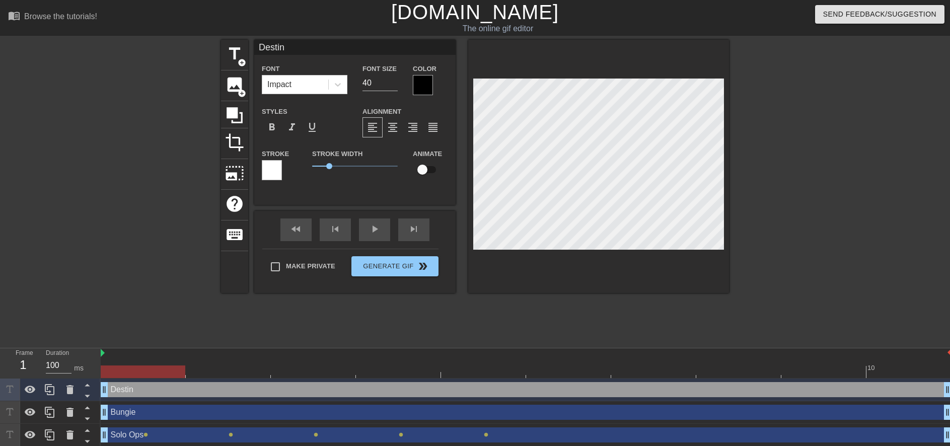
type textarea "Destiny"
type input "Destiny"
type textarea "Destiny"
type input "Destiny 2"
type textarea "Destiny 2"
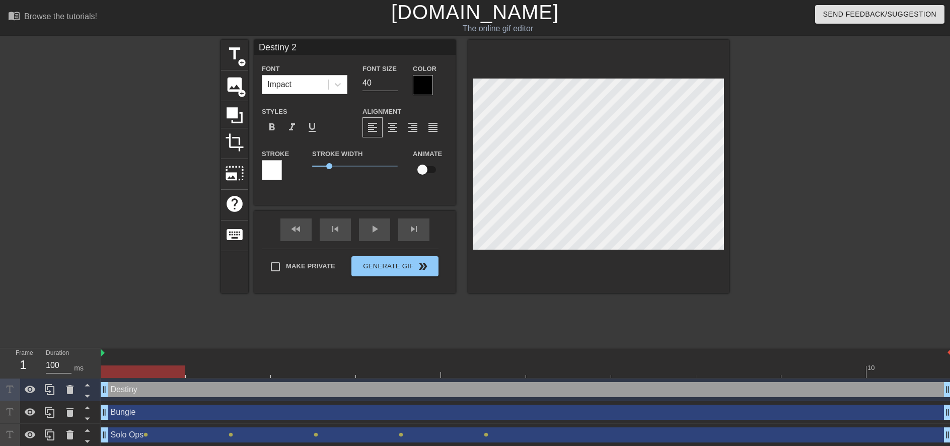
scroll to position [2, 2]
click at [770, 250] on div at bounding box center [816, 191] width 151 height 302
click at [394, 85] on input "39" at bounding box center [380, 83] width 35 height 16
click at [394, 85] on input "38" at bounding box center [380, 83] width 35 height 16
click at [394, 85] on input "37" at bounding box center [380, 83] width 35 height 16
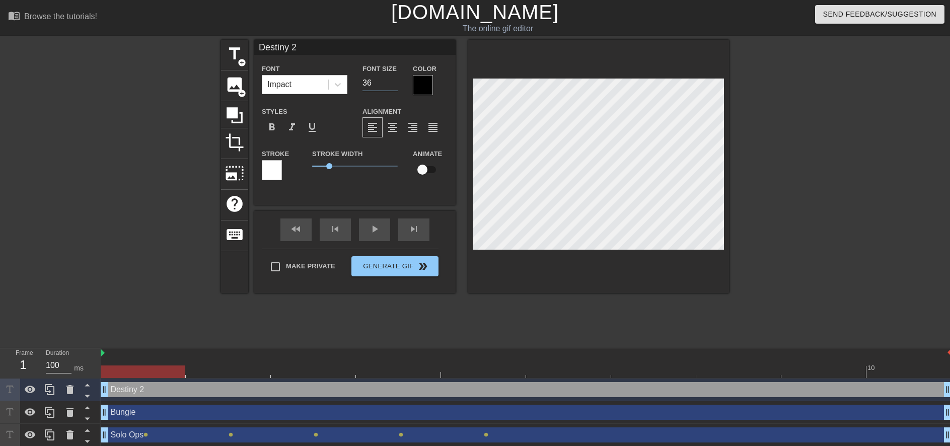
click at [394, 85] on input "36" at bounding box center [380, 83] width 35 height 16
click at [394, 85] on input "35" at bounding box center [380, 83] width 35 height 16
click at [394, 85] on input "34" at bounding box center [380, 83] width 35 height 16
click at [394, 85] on input "33" at bounding box center [380, 83] width 35 height 16
click at [394, 85] on input "32" at bounding box center [380, 83] width 35 height 16
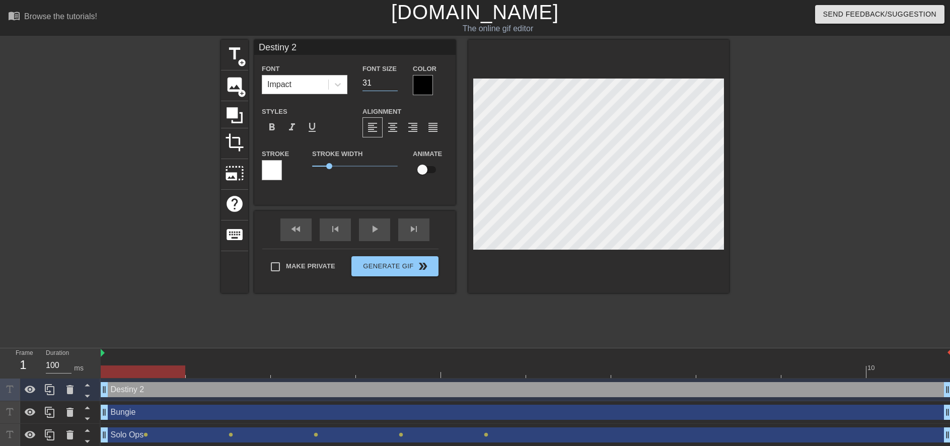
click at [394, 85] on input "31" at bounding box center [380, 83] width 35 height 16
type input "30"
click at [394, 85] on input "30" at bounding box center [380, 83] width 35 height 16
type input "Destiny 2"
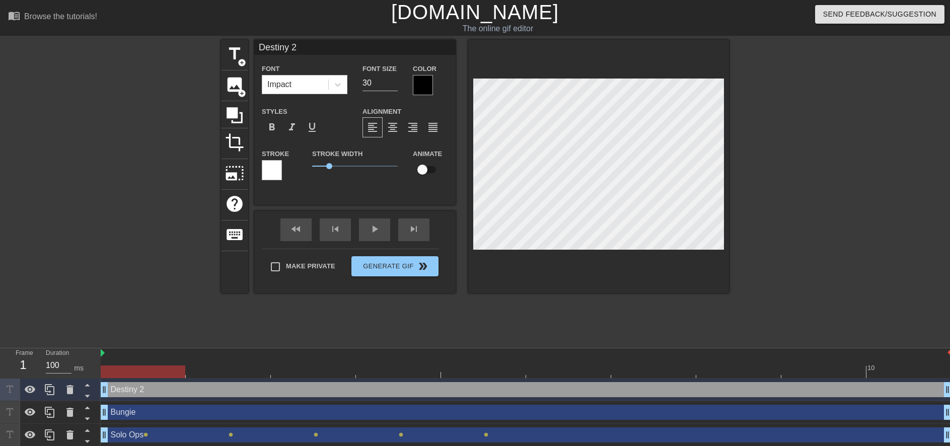
type textarea "Destiny 2"
type input "Destiny 2 P"
type textarea "Destiny 2 P"
type input "Destiny 2 Pl"
type textarea "Destiny 2 Pl"
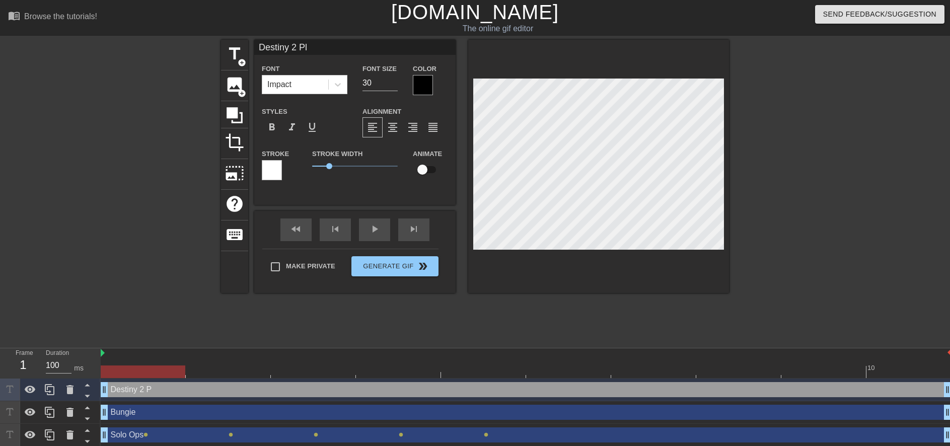
type input "Destiny 2 Pla"
type textarea "Destiny 2 Pla"
type input "Destiny 2 Play"
type textarea "Destiny 2 Play"
type input "Destiny 2 Playe"
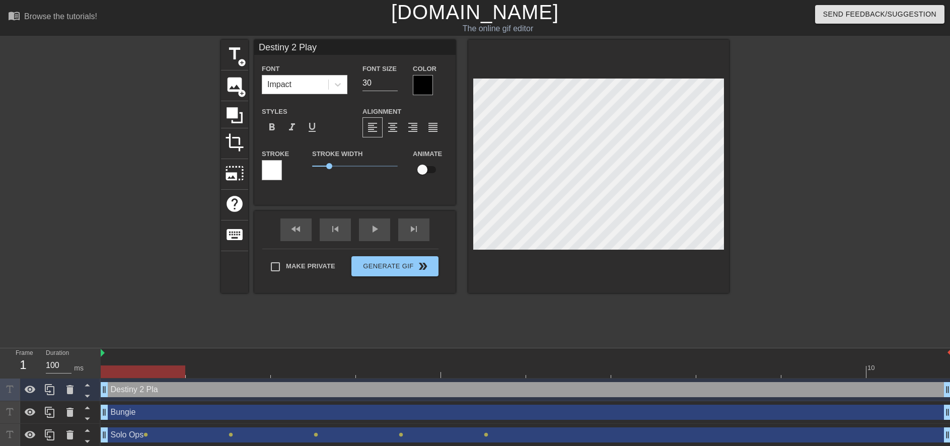
type textarea "Destiny 2 Playe"
type input "Destiny 2 Player"
type textarea "Destiny 2 Player"
type input "Destiny 2 Players"
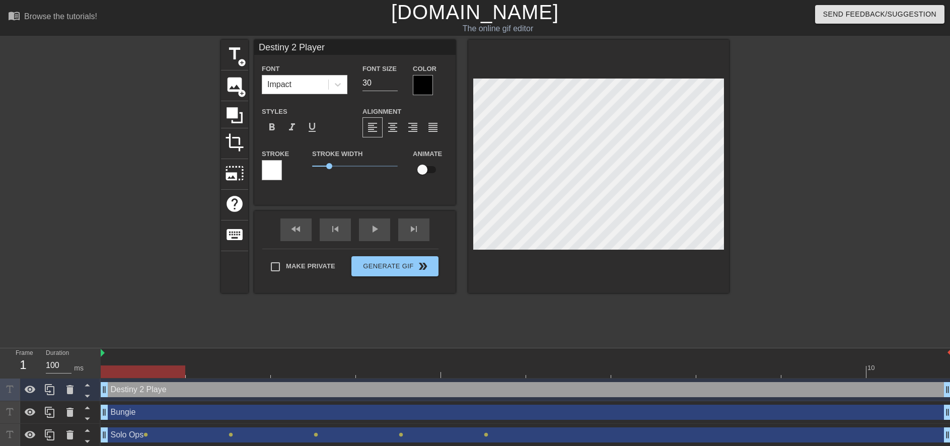
type textarea "Destiny 2 Players"
click at [763, 243] on div at bounding box center [816, 191] width 151 height 302
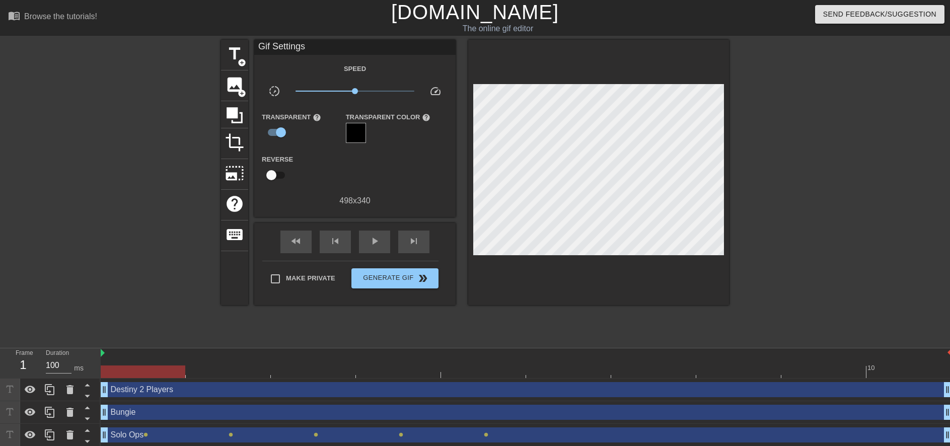
drag, startPoint x: 823, startPoint y: 238, endPoint x: 728, endPoint y: 232, distance: 94.9
click at [820, 238] on div at bounding box center [816, 191] width 151 height 302
click at [379, 239] on span "play_arrow" at bounding box center [375, 241] width 12 height 12
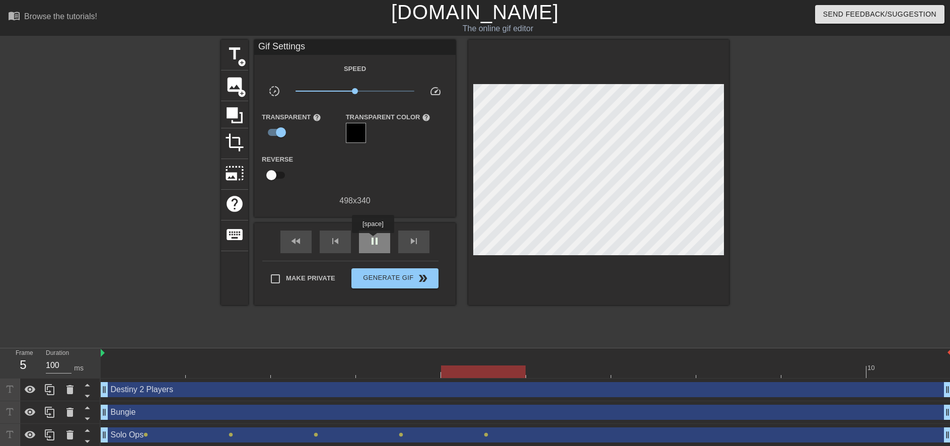
click at [373, 240] on span "pause" at bounding box center [375, 241] width 12 height 12
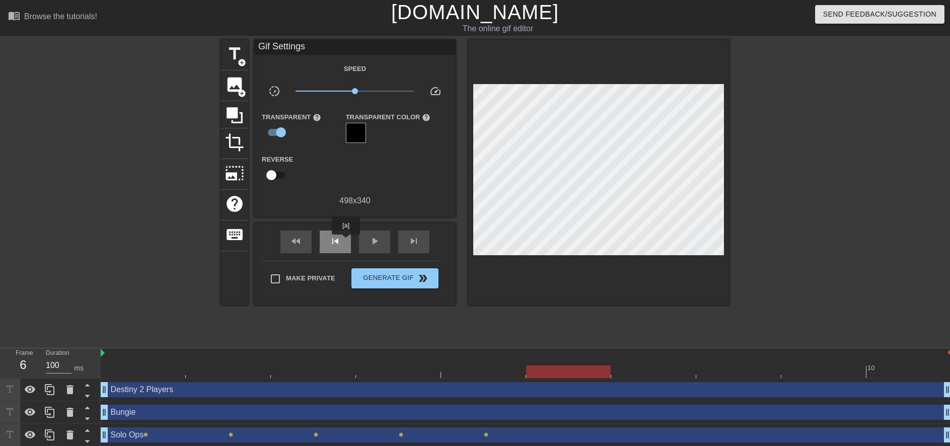
click at [346, 242] on div "skip_previous" at bounding box center [335, 242] width 31 height 23
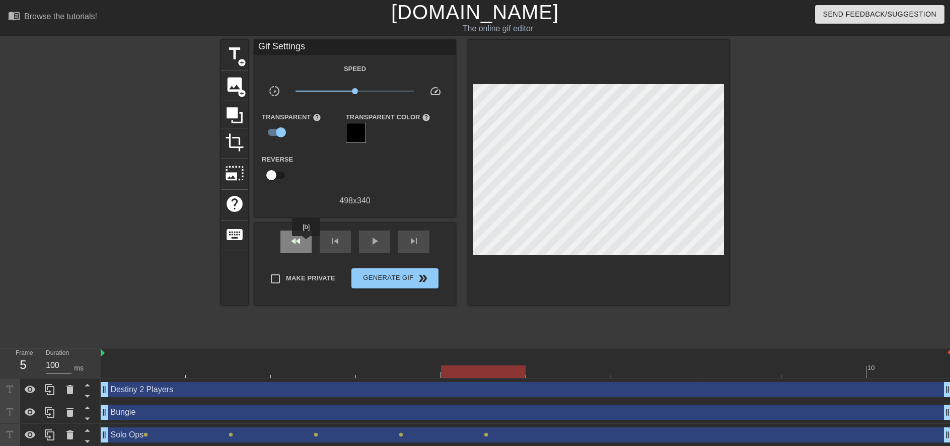
click at [307, 243] on div "fast_rewind" at bounding box center [295, 242] width 31 height 23
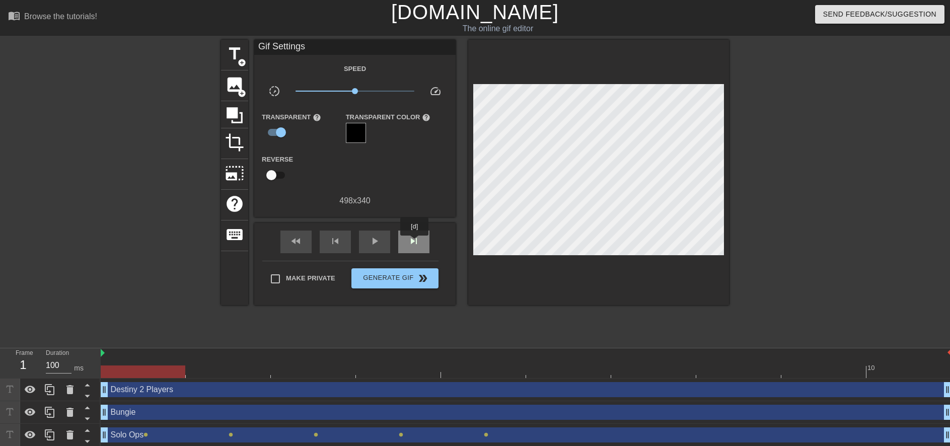
click at [415, 243] on span "skip_next" at bounding box center [414, 241] width 12 height 12
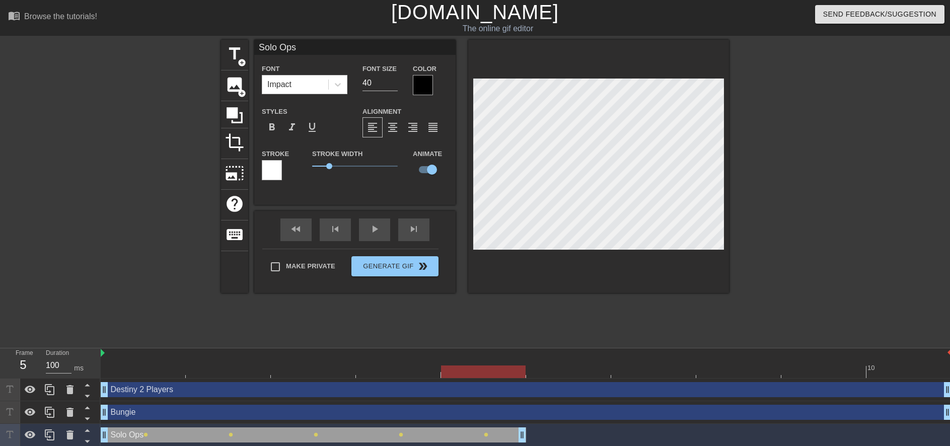
drag, startPoint x: 946, startPoint y: 436, endPoint x: 532, endPoint y: 425, distance: 414.6
click at [532, 425] on div "Solo Ops drag_handle drag_handle lens lens lens lens lens" at bounding box center [526, 435] width 851 height 23
click at [564, 372] on div at bounding box center [526, 372] width 851 height 13
click at [484, 371] on div at bounding box center [526, 372] width 851 height 13
click at [298, 226] on div "fast_rewind skip_previous play_arrow skip_next" at bounding box center [355, 230] width 164 height 38
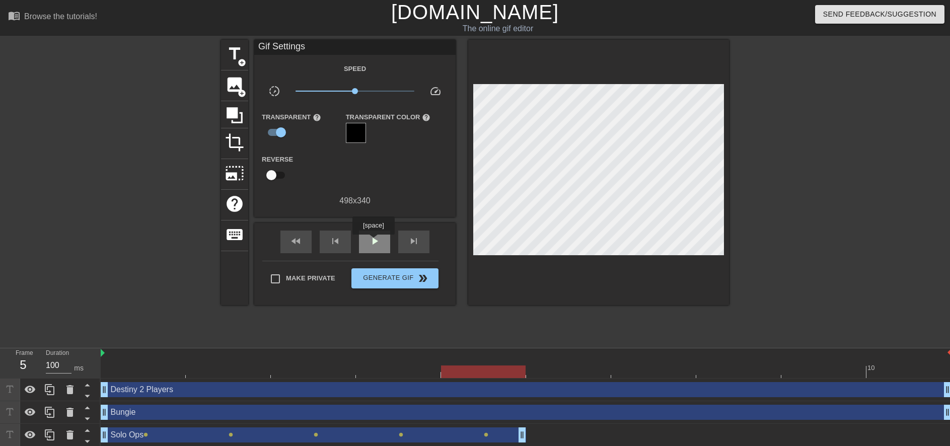
click at [373, 242] on span "play_arrow" at bounding box center [375, 241] width 12 height 12
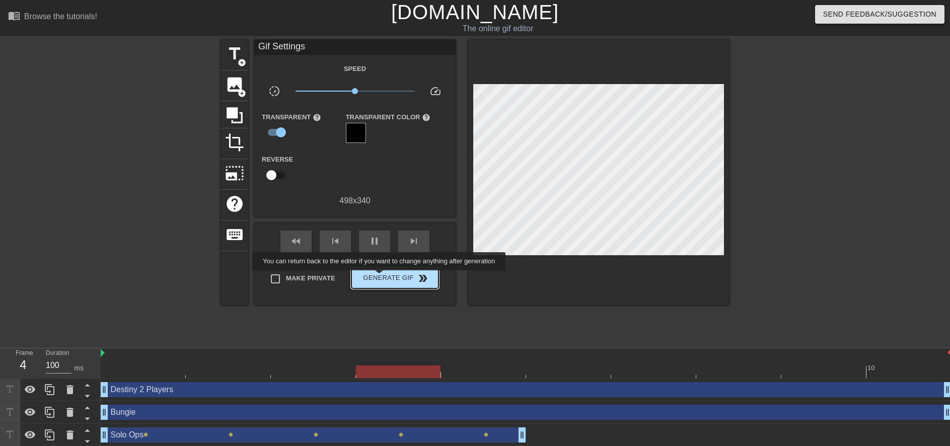
click at [380, 277] on span "Generate Gif double_arrow" at bounding box center [395, 278] width 79 height 12
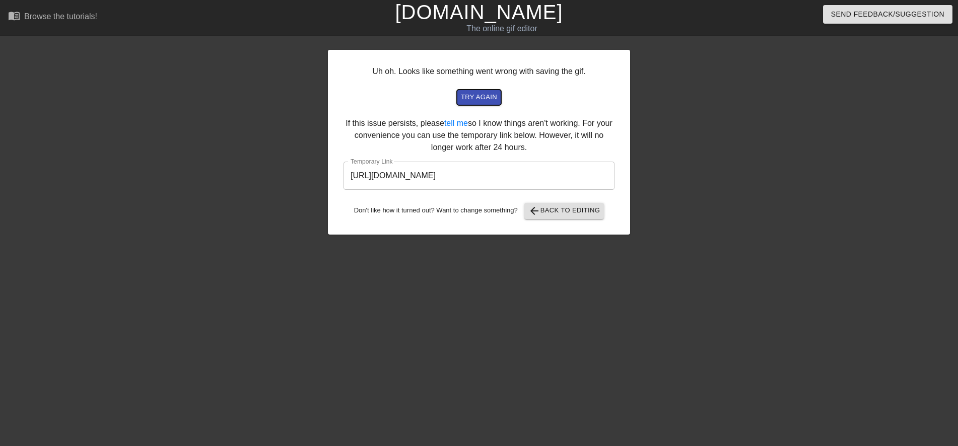
click at [487, 96] on span "try again" at bounding box center [479, 98] width 36 height 12
click at [560, 213] on span "arrow_back Back to Editing" at bounding box center [564, 211] width 72 height 12
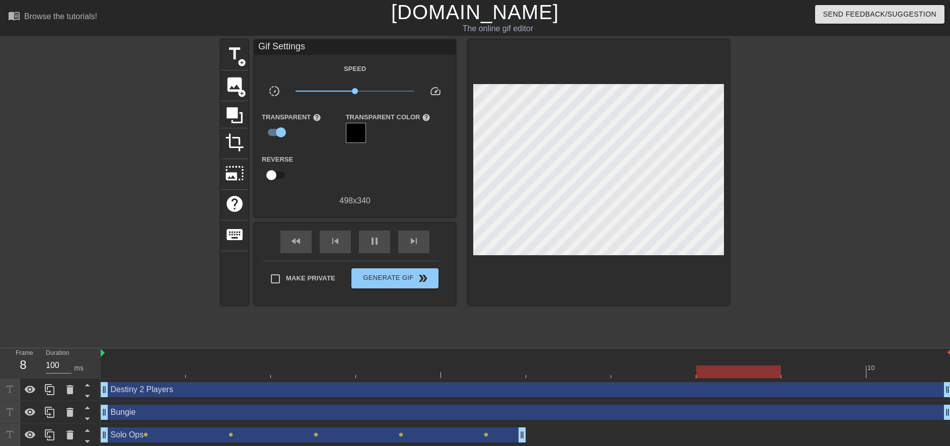
drag, startPoint x: 579, startPoint y: 259, endPoint x: 814, endPoint y: 206, distance: 241.4
click at [814, 206] on div at bounding box center [816, 191] width 151 height 302
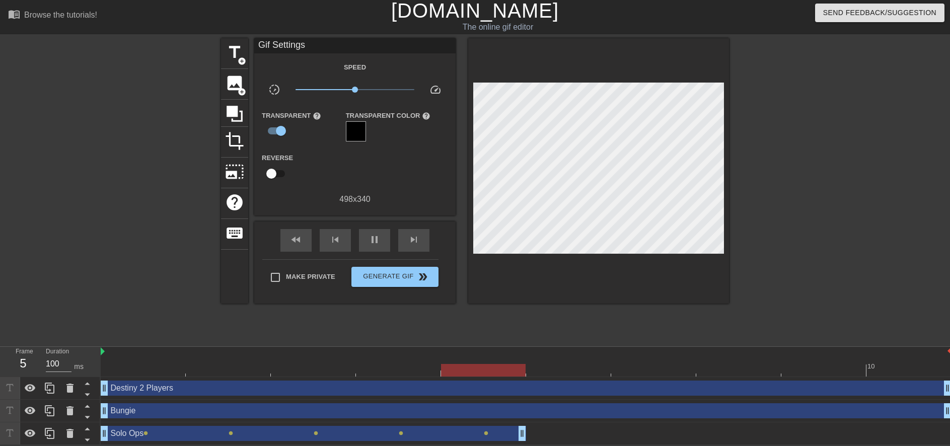
scroll to position [3, 0]
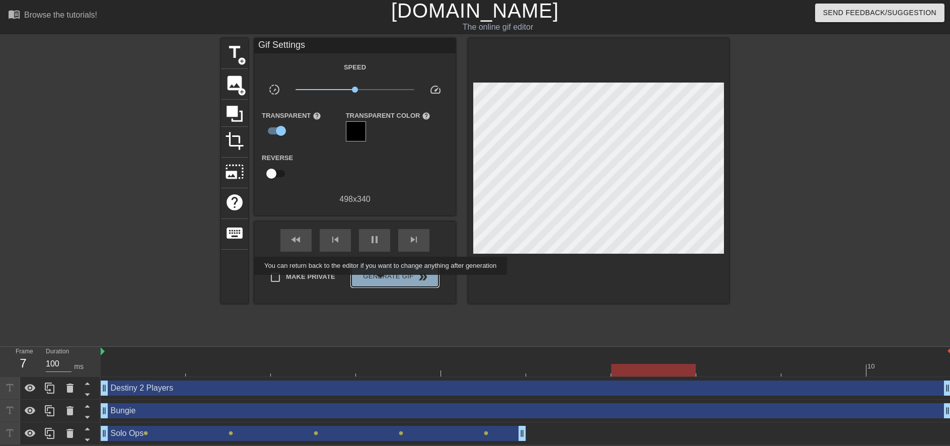
click at [382, 282] on button "Generate Gif double_arrow" at bounding box center [394, 277] width 87 height 20
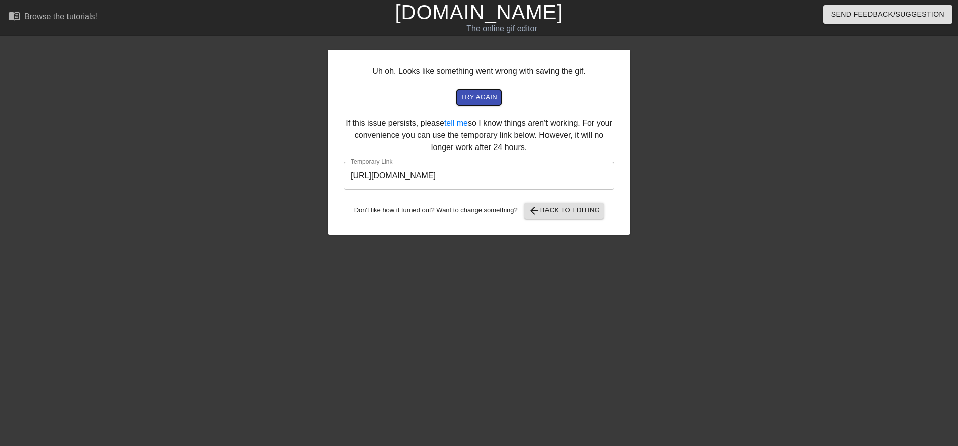
click at [484, 99] on span "try again" at bounding box center [479, 98] width 36 height 12
click at [555, 213] on span "arrow_back Back to Editing" at bounding box center [564, 211] width 72 height 12
